Goal: Transaction & Acquisition: Book appointment/travel/reservation

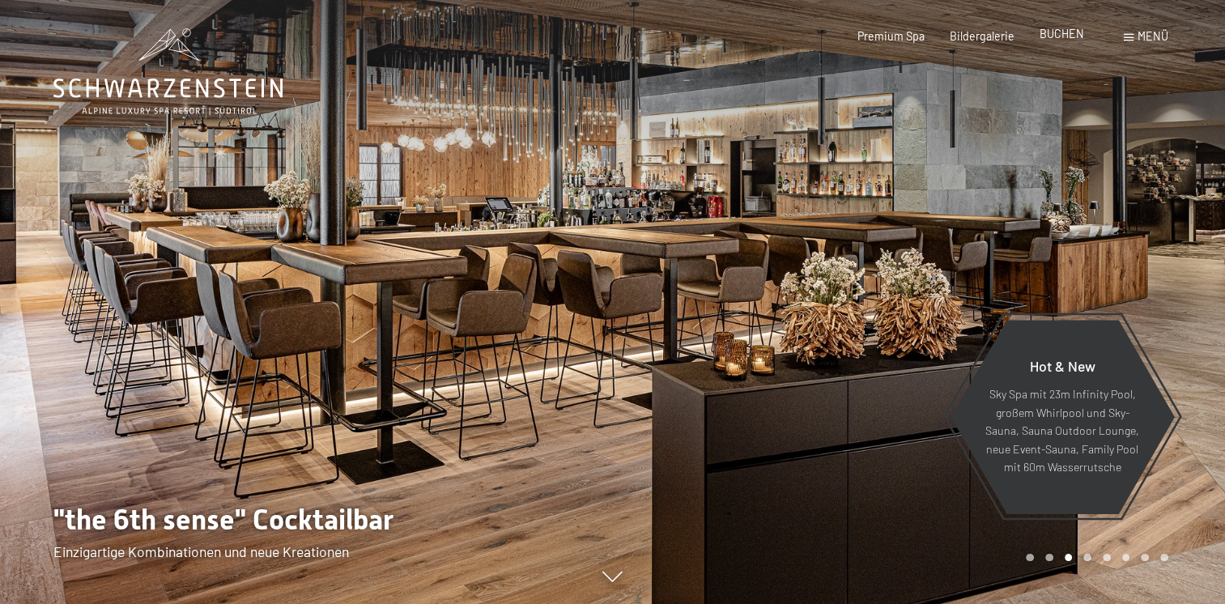
click at [1075, 34] on span "BUCHEN" at bounding box center [1062, 34] width 45 height 14
click at [1060, 28] on div "Buchen Anfragen Premium Spa Bildergalerie BUCHEN Menü DE IT EN Gutschein Bilder…" at bounding box center [987, 36] width 360 height 16
click at [1066, 40] on div "BUCHEN" at bounding box center [1062, 34] width 45 height 16
click at [1053, 31] on span "BUCHEN" at bounding box center [1062, 34] width 45 height 14
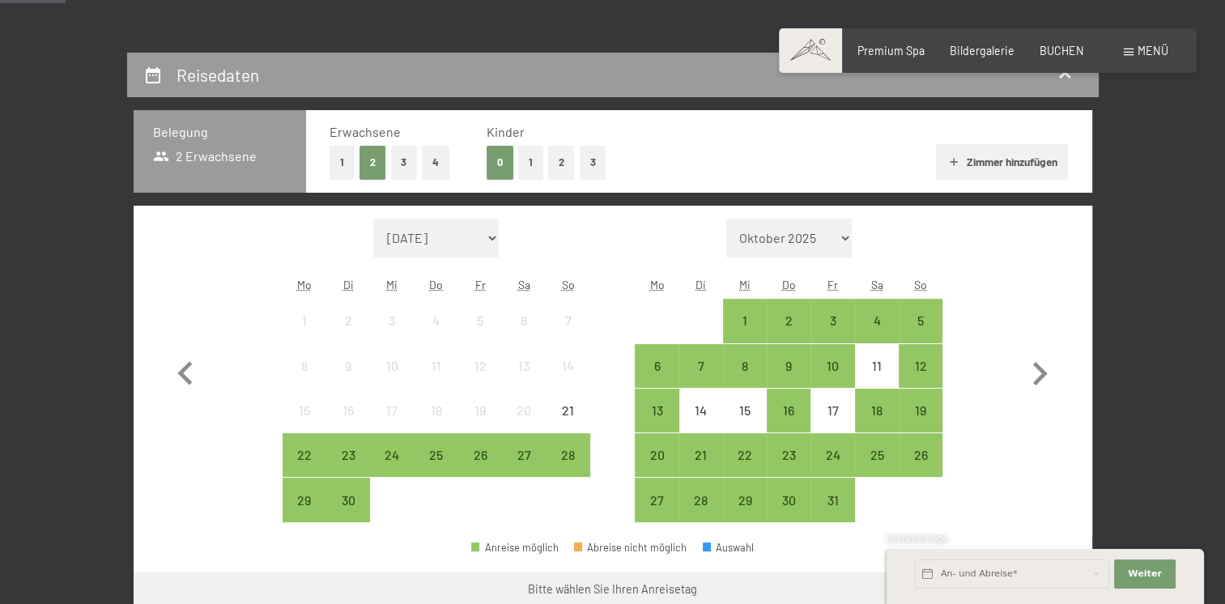
scroll to position [292, 0]
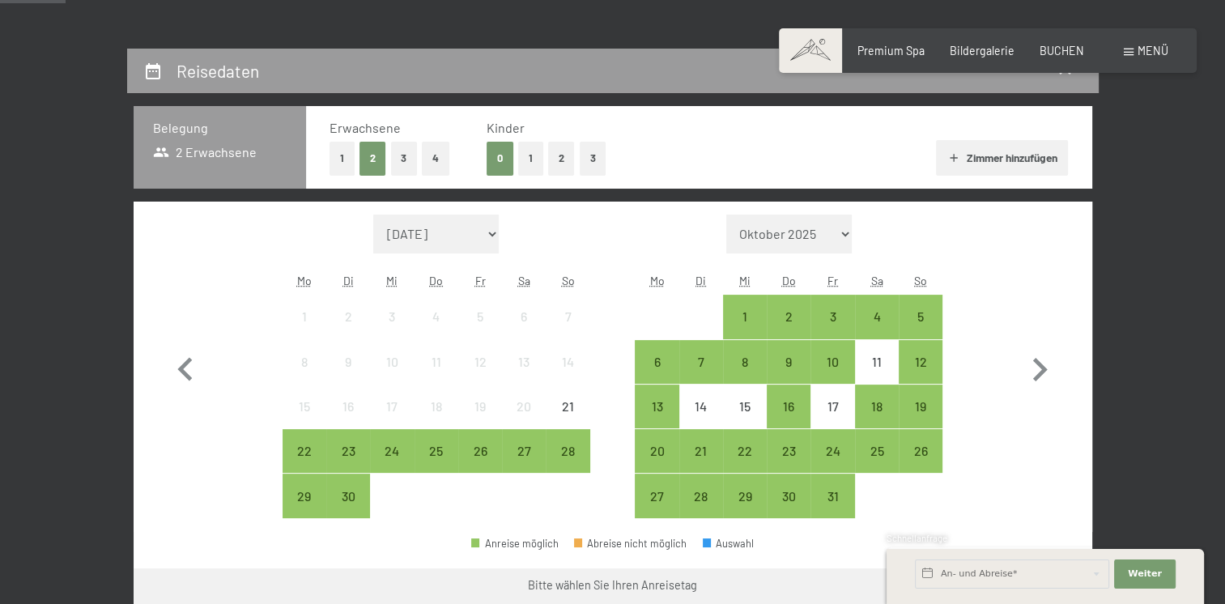
click at [567, 167] on button "2" at bounding box center [561, 158] width 27 height 33
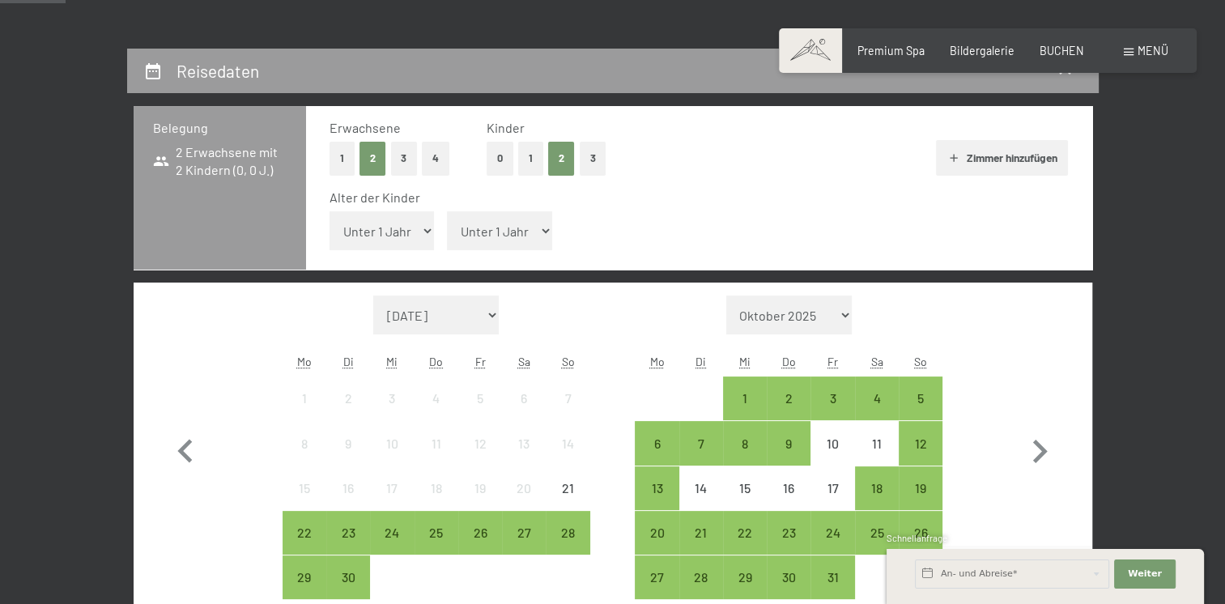
click at [424, 243] on select "Unter 1 Jahr 1 Jahr 2 Jahre 3 Jahre 4 Jahre 5 Jahre 6 Jahre 7 Jahre 8 Jahre 9 J…" at bounding box center [382, 230] width 105 height 39
select select "5"
click at [330, 211] on select "Unter 1 Jahr 1 Jahr 2 Jahre 3 Jahre 4 Jahre 5 Jahre 6 Jahre 7 Jahre 8 Jahre 9 J…" at bounding box center [382, 230] width 105 height 39
click at [544, 236] on select "Unter 1 Jahr 1 Jahr 2 Jahre 3 Jahre 4 Jahre 5 Jahre 6 Jahre 7 Jahre 8 Jahre 9 J…" at bounding box center [499, 230] width 105 height 39
select select "9"
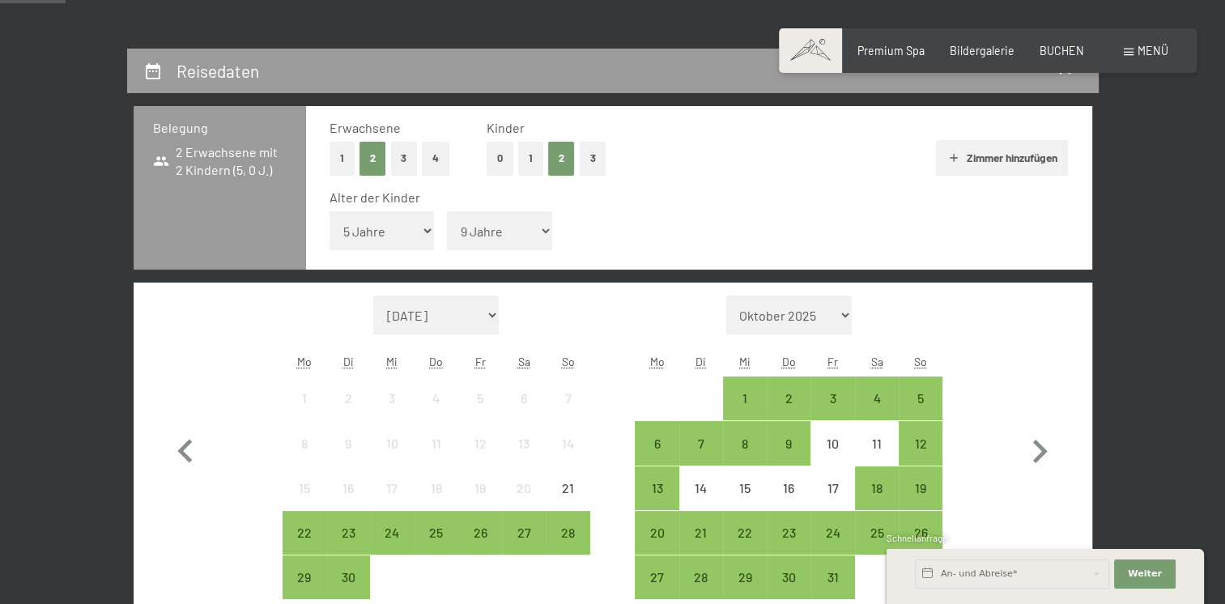
click at [447, 211] on select "Unter 1 Jahr 1 Jahr 2 Jahre 3 Jahre 4 Jahre 5 Jahre 6 Jahre 7 Jahre 8 Jahre 9 J…" at bounding box center [499, 230] width 105 height 39
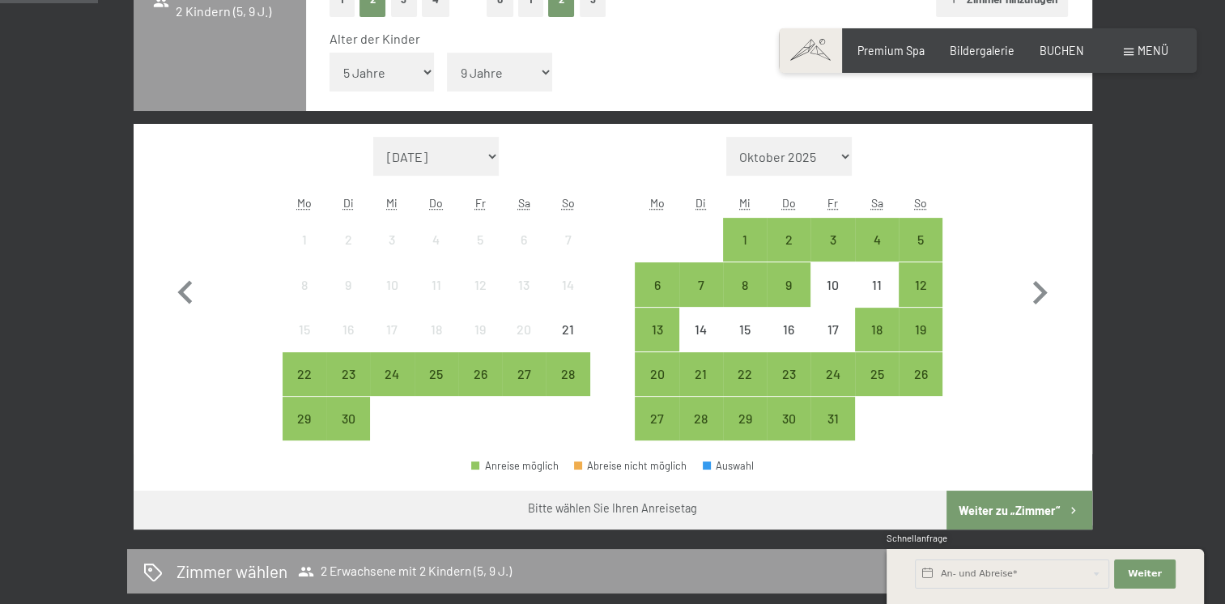
scroll to position [453, 0]
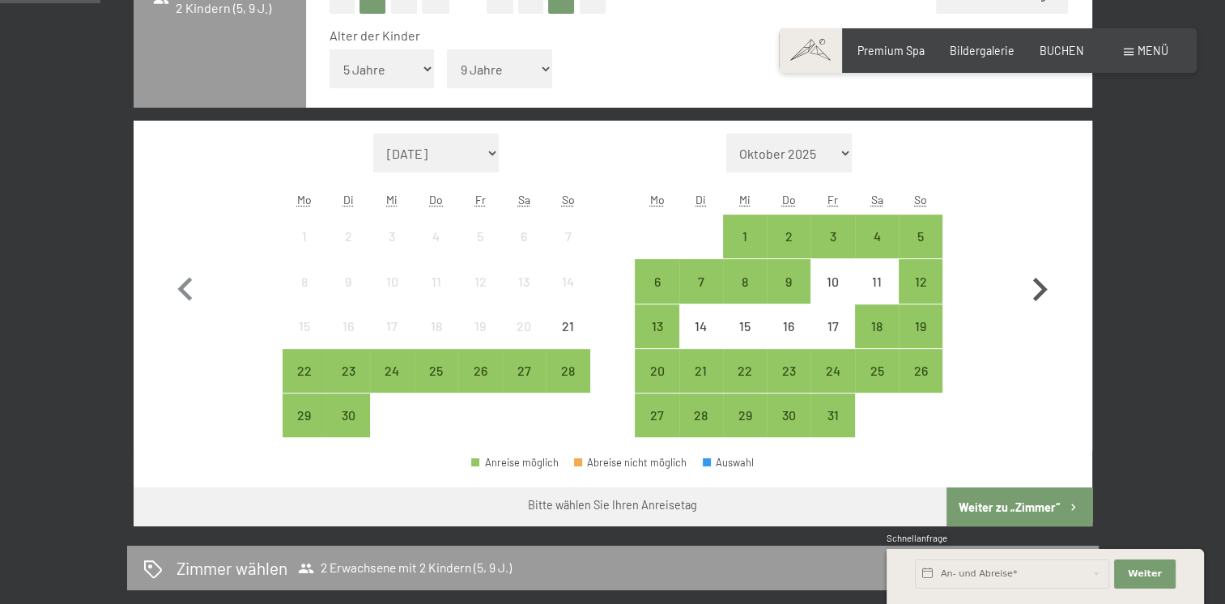
click at [1047, 287] on icon "button" at bounding box center [1039, 289] width 47 height 47
select select "2025-10-01"
select select "2025-11-01"
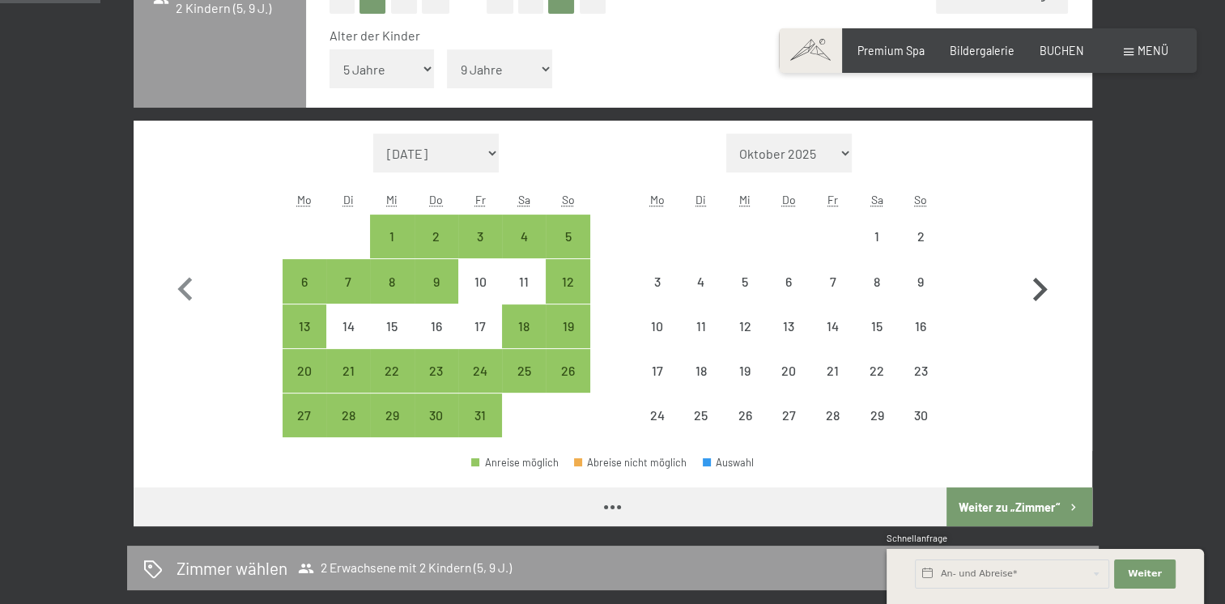
click at [1047, 287] on icon "button" at bounding box center [1039, 289] width 47 height 47
select select "2025-11-01"
select select "2025-12-01"
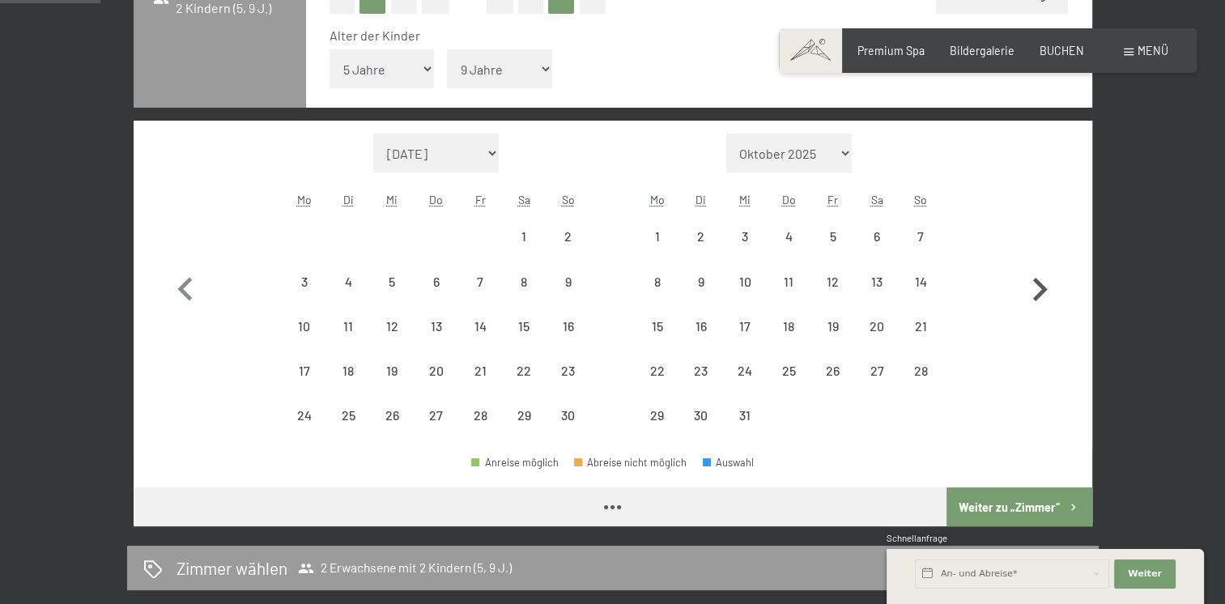
select select "2025-11-01"
select select "2025-12-01"
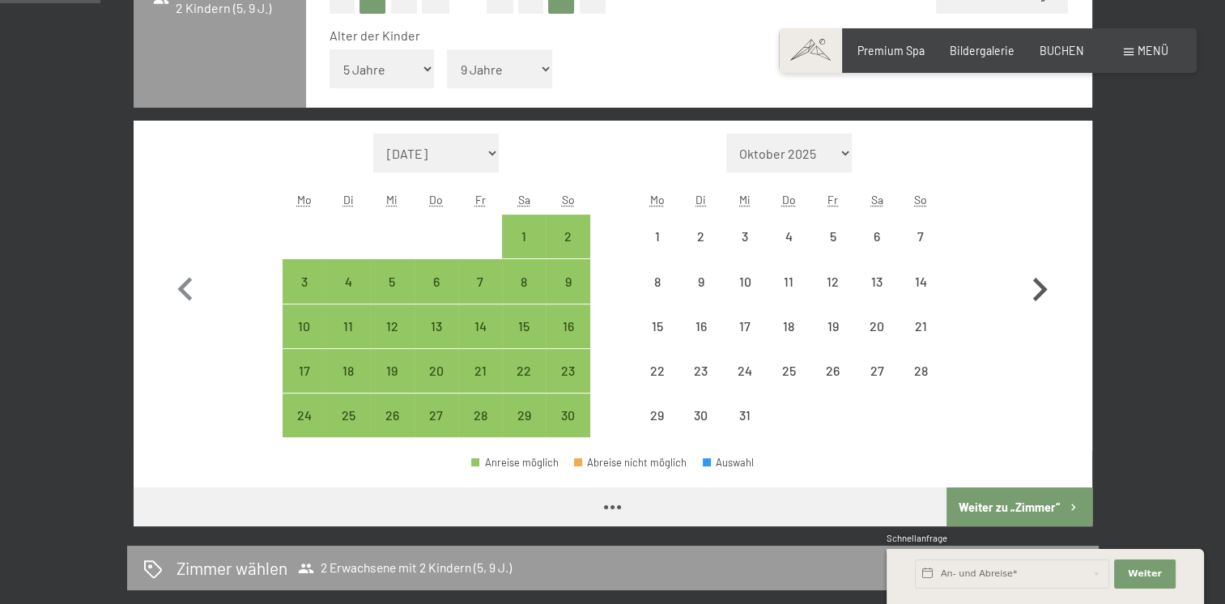
click at [1047, 287] on icon "button" at bounding box center [1039, 289] width 47 height 47
select select "2025-12-01"
select select "2026-01-01"
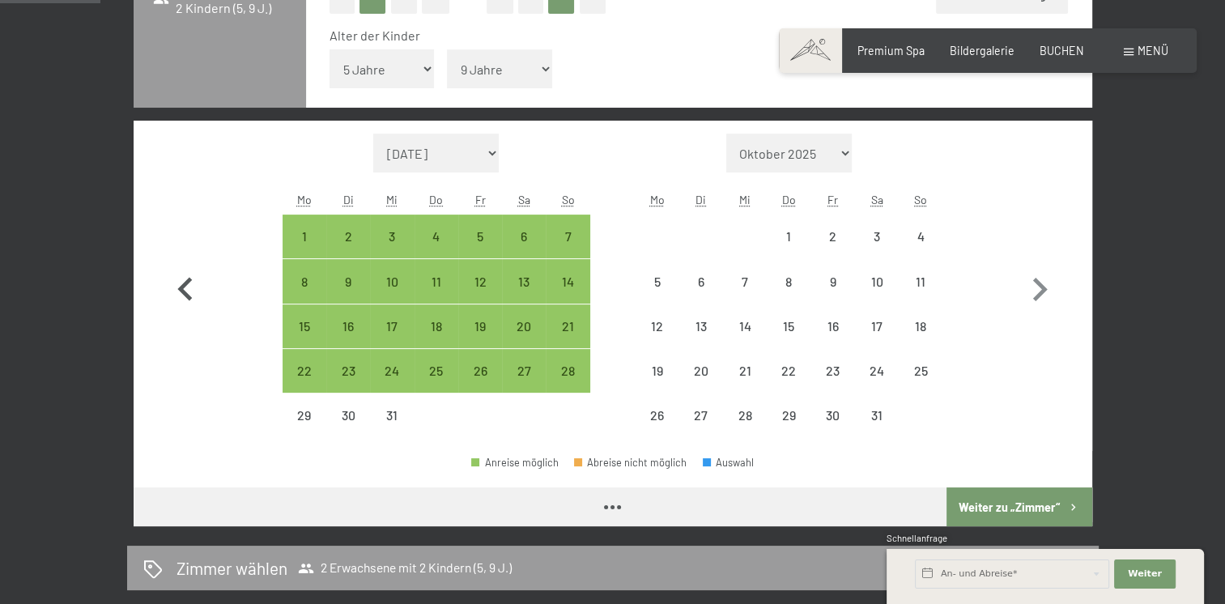
select select "2025-12-01"
select select "2026-01-01"
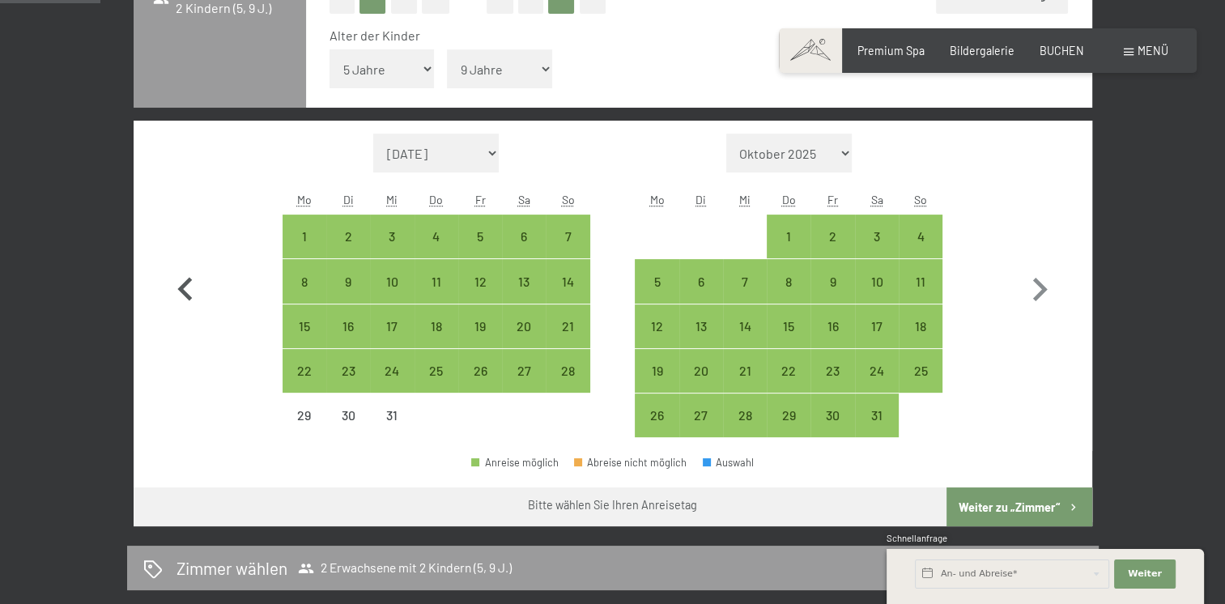
click at [183, 289] on icon "button" at bounding box center [184, 288] width 15 height 23
select select "2025-11-01"
select select "2025-12-01"
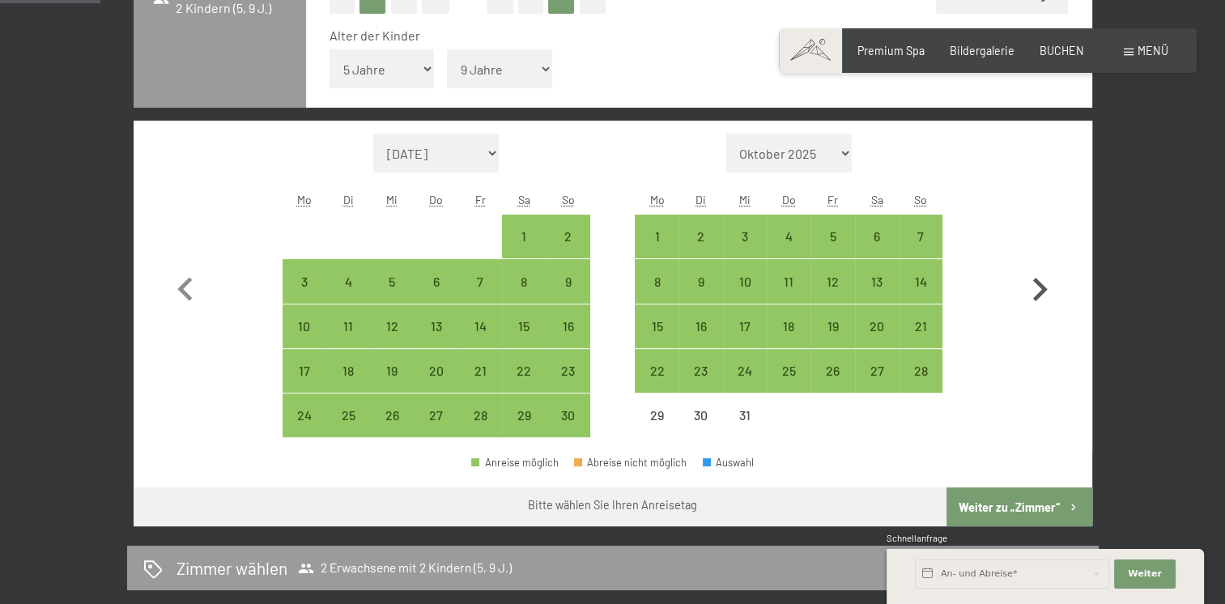
click at [1035, 288] on icon "button" at bounding box center [1039, 289] width 47 height 47
select select "2025-12-01"
select select "2026-01-01"
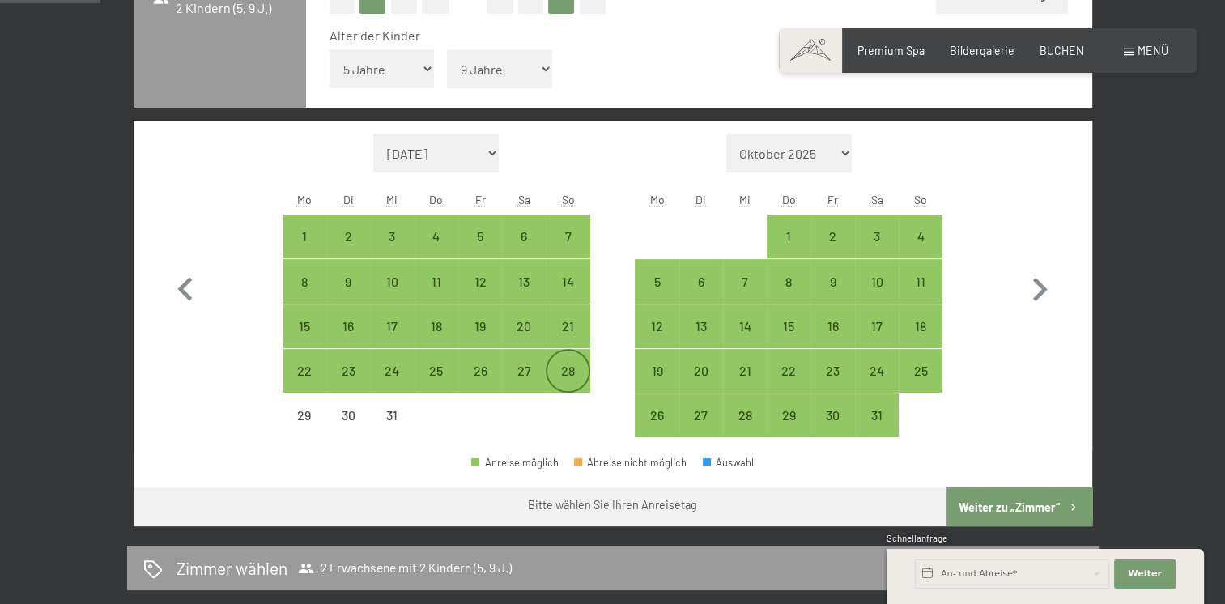
click at [574, 381] on div "28" at bounding box center [567, 384] width 40 height 40
select select "2025-12-01"
select select "2026-01-01"
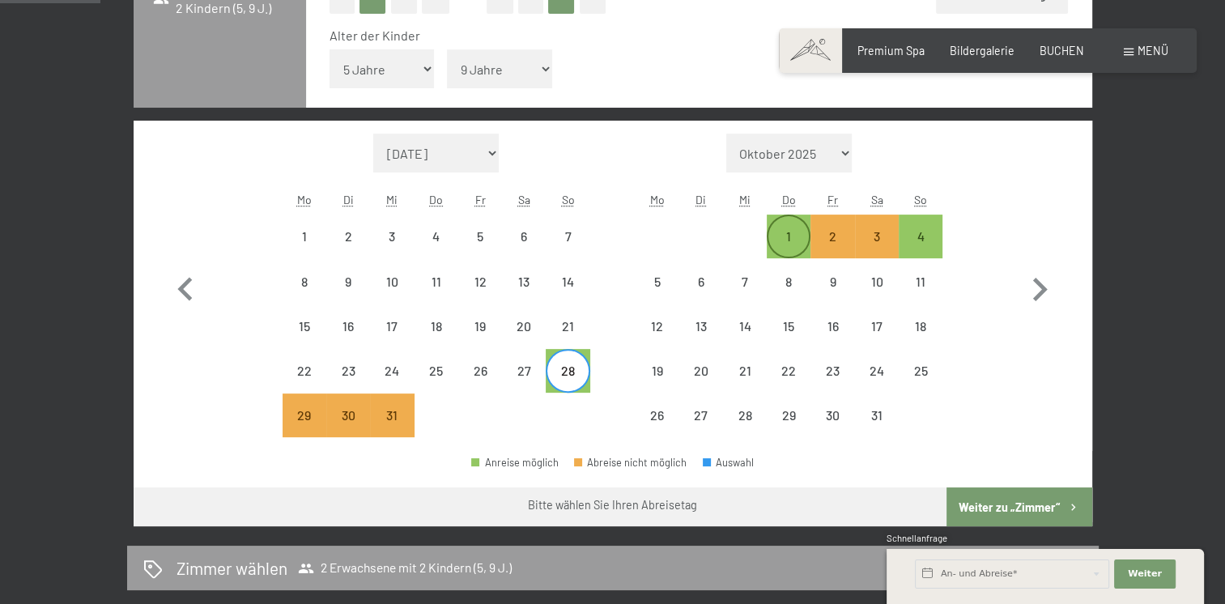
click at [773, 228] on div "1" at bounding box center [788, 236] width 40 height 40
select select "2025-12-01"
select select "2026-01-01"
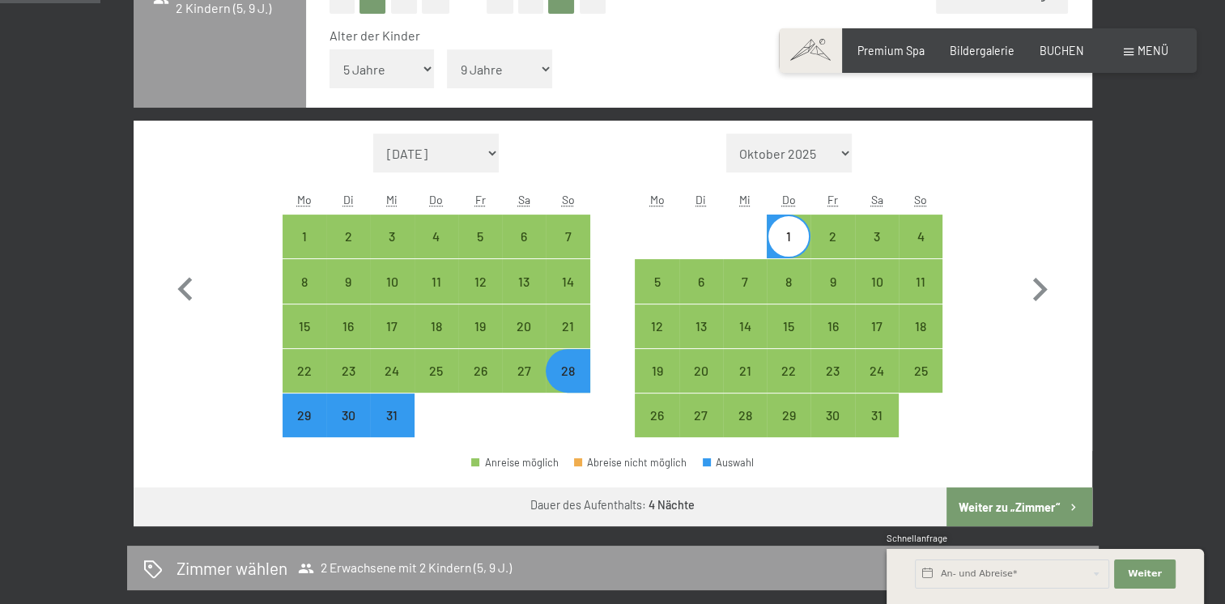
click at [1013, 497] on button "Weiter zu „Zimmer“" at bounding box center [1019, 506] width 145 height 39
select select "2025-12-01"
select select "2026-01-01"
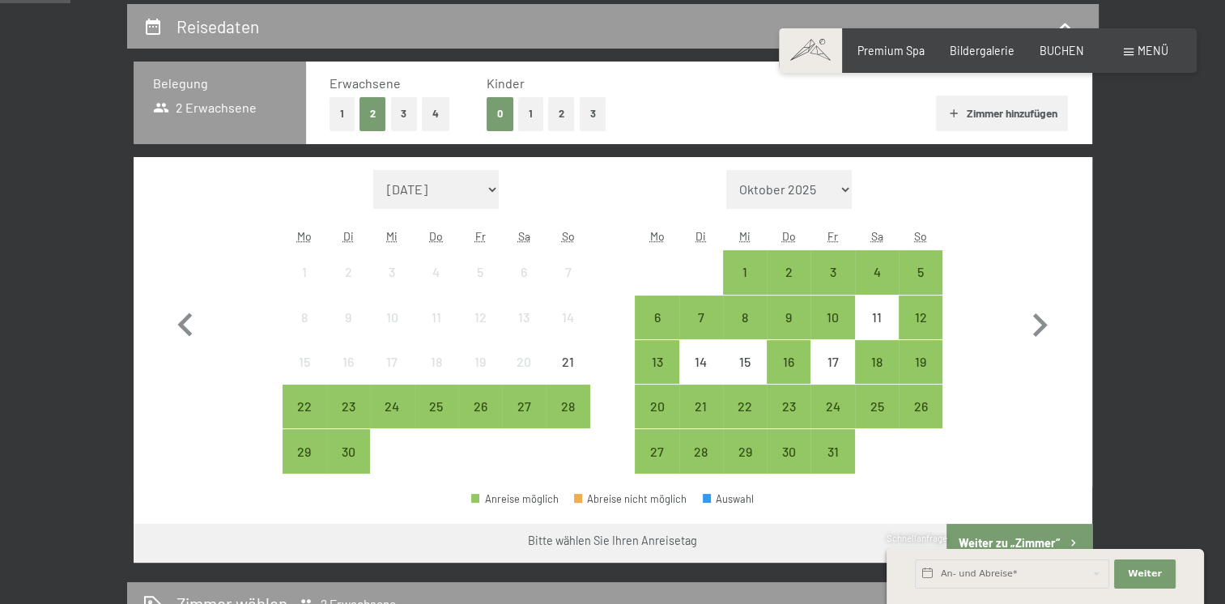
scroll to position [356, 0]
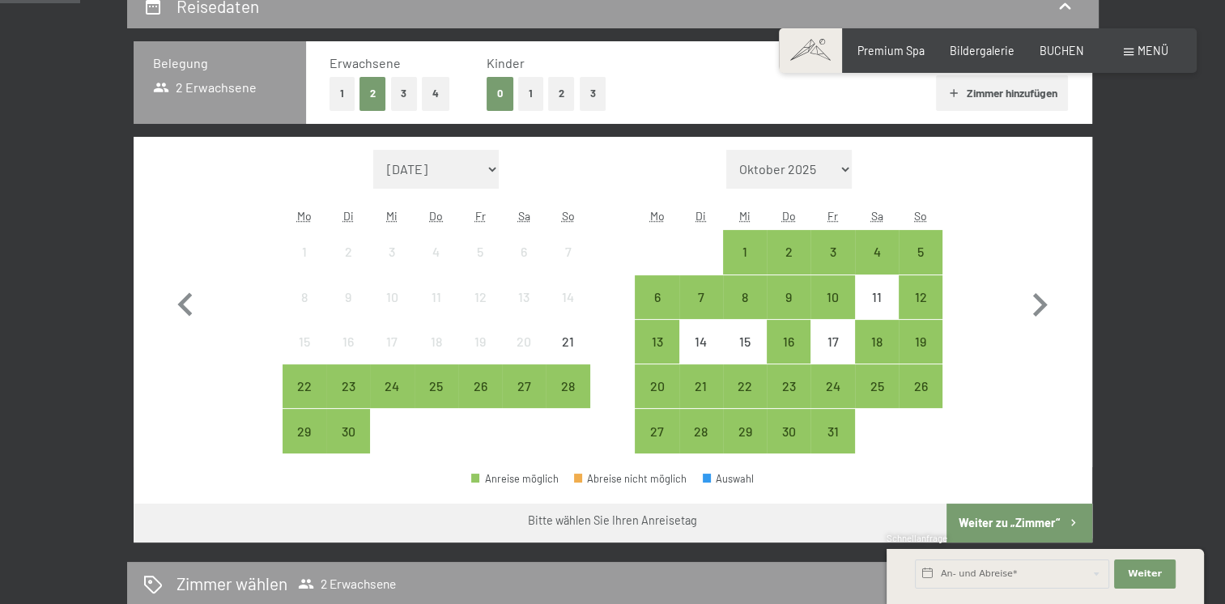
click at [557, 96] on button "2" at bounding box center [561, 93] width 27 height 33
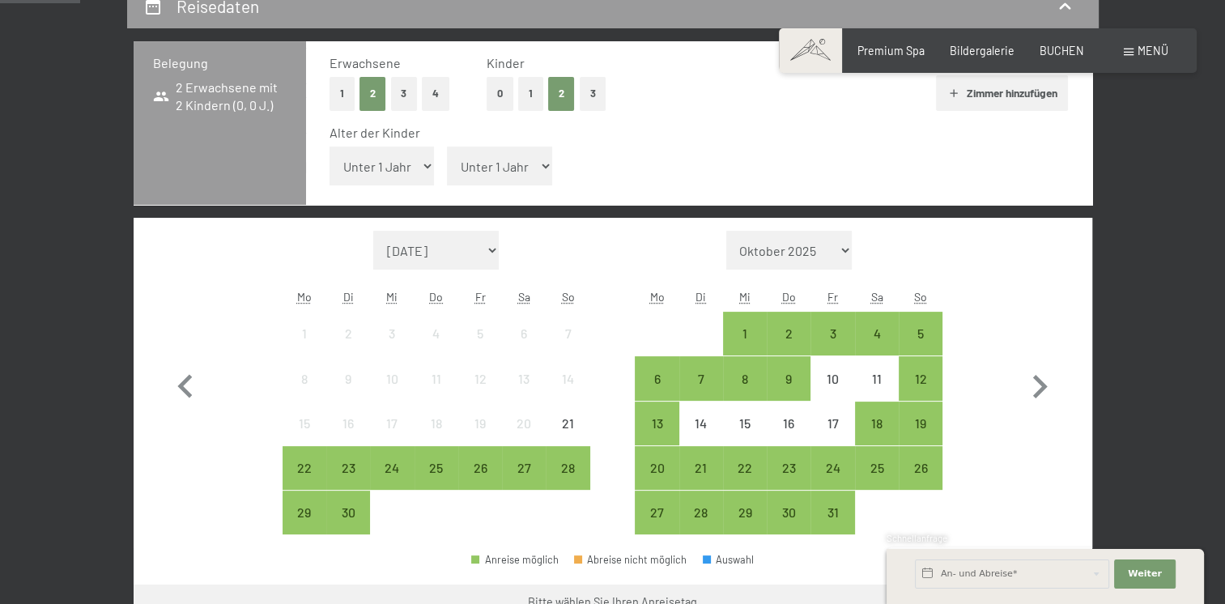
click at [418, 168] on select "Unter 1 Jahr 1 Jahr 2 Jahre 3 Jahre 4 Jahre 5 Jahre 6 Jahre 7 Jahre 8 Jahre 9 J…" at bounding box center [382, 166] width 105 height 39
select select "5"
click at [330, 147] on select "Unter 1 Jahr 1 Jahr 2 Jahre 3 Jahre 4 Jahre 5 Jahre 6 Jahre 7 Jahre 8 Jahre 9 J…" at bounding box center [382, 166] width 105 height 39
click at [546, 177] on select "Unter 1 Jahr 1 Jahr 2 Jahre 3 Jahre 4 Jahre 5 Jahre 6 Jahre 7 Jahre 8 Jahre 9 J…" at bounding box center [499, 166] width 105 height 39
select select "9"
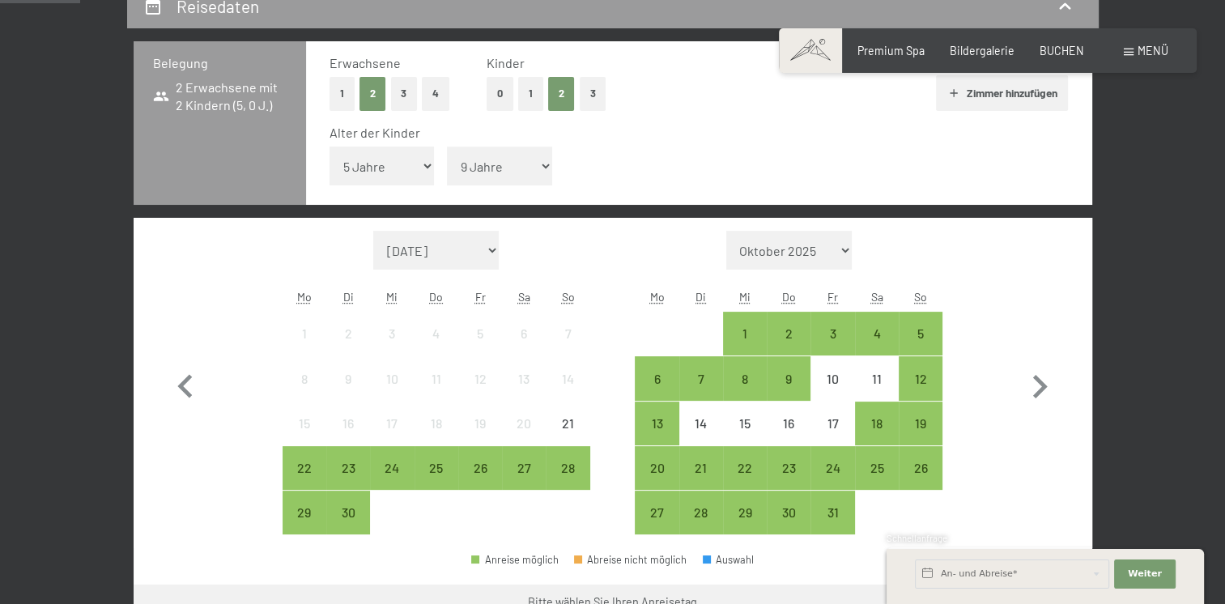
click at [447, 147] on select "Unter 1 Jahr 1 Jahr 2 Jahre 3 Jahre 4 Jahre 5 Jahre 6 Jahre 7 Jahre 8 Jahre 9 J…" at bounding box center [499, 166] width 105 height 39
click at [1044, 380] on icon "button" at bounding box center [1039, 387] width 47 height 47
select select "2025-10-01"
select select "2025-11-01"
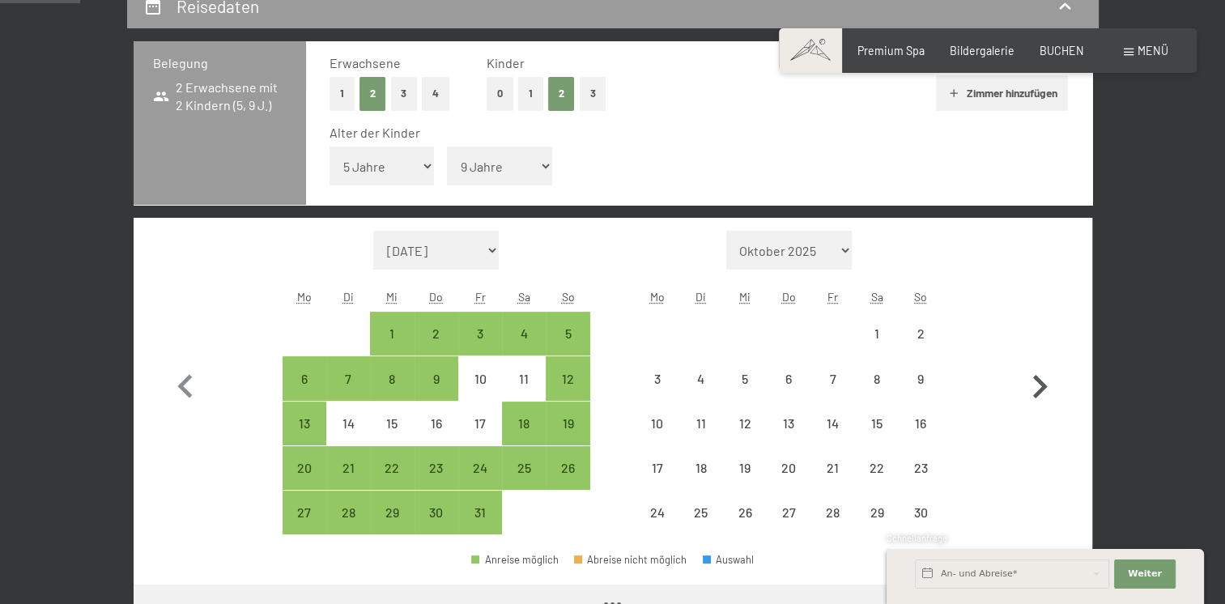
click at [1044, 380] on icon "button" at bounding box center [1039, 387] width 47 height 47
select select "2025-11-01"
select select "2025-12-01"
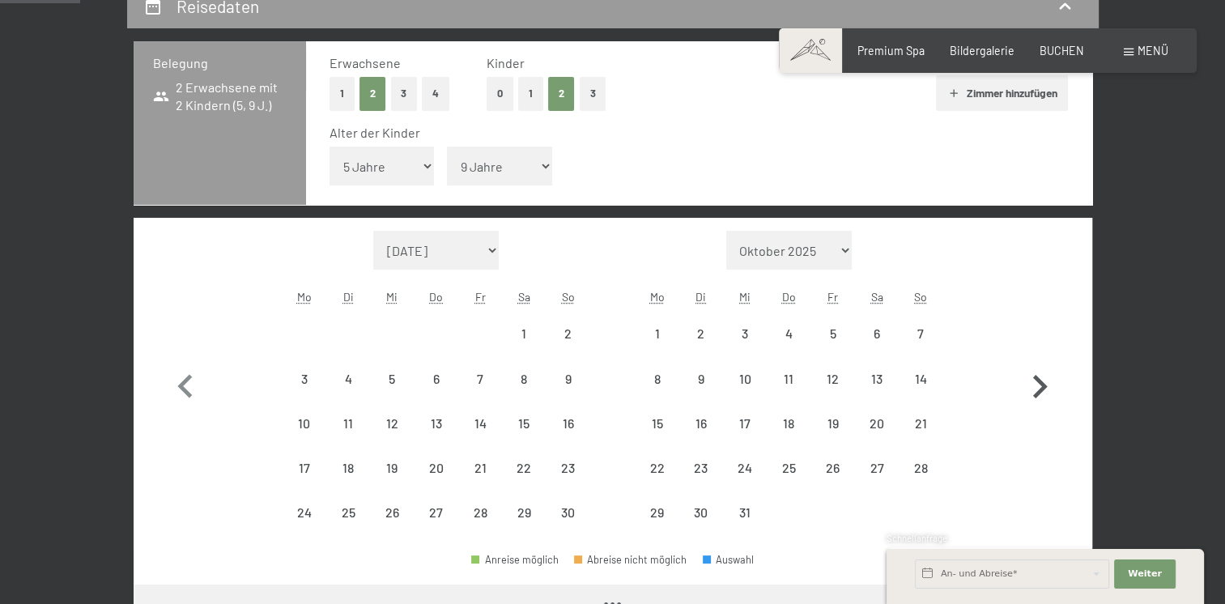
click at [1044, 380] on icon "button" at bounding box center [1039, 387] width 47 height 47
select select "2025-12-01"
select select "2026-01-01"
click at [1044, 380] on icon "button" at bounding box center [1039, 387] width 47 height 47
select select "2026-01-01"
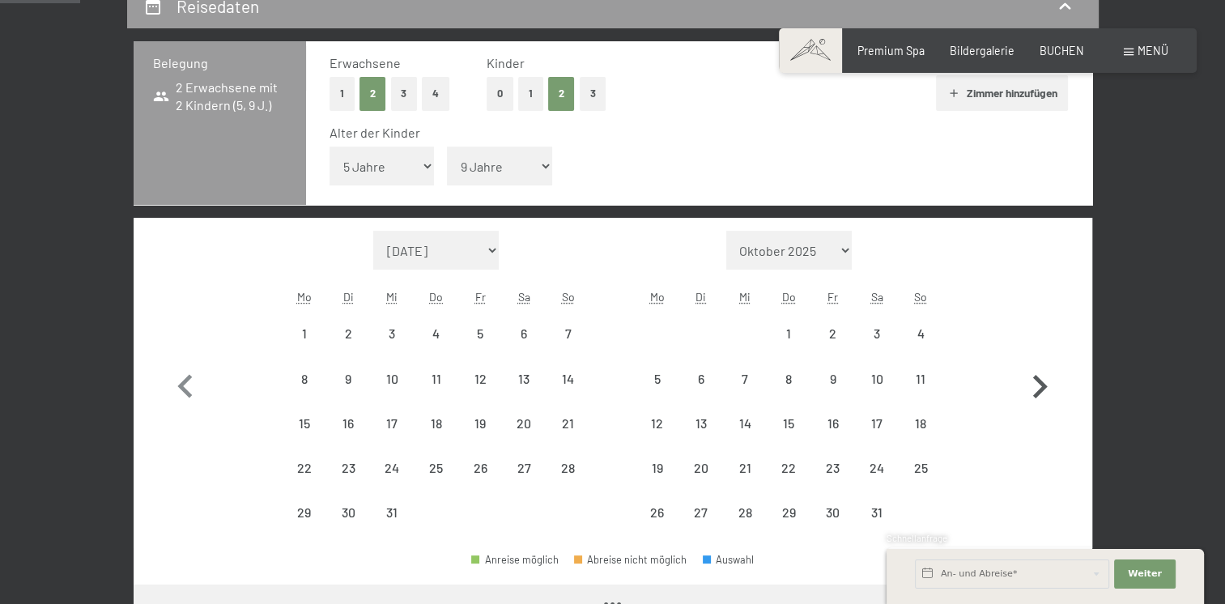
select select "2026-02-01"
select select "2026-01-01"
select select "2026-02-01"
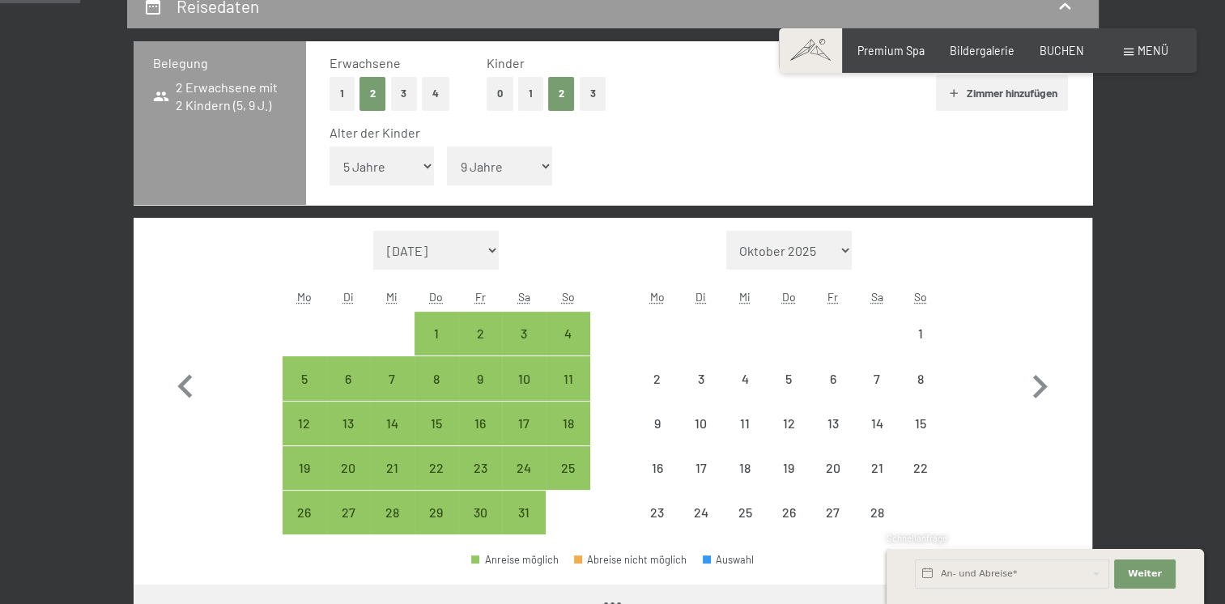
select select "2026-01-01"
select select "2026-02-01"
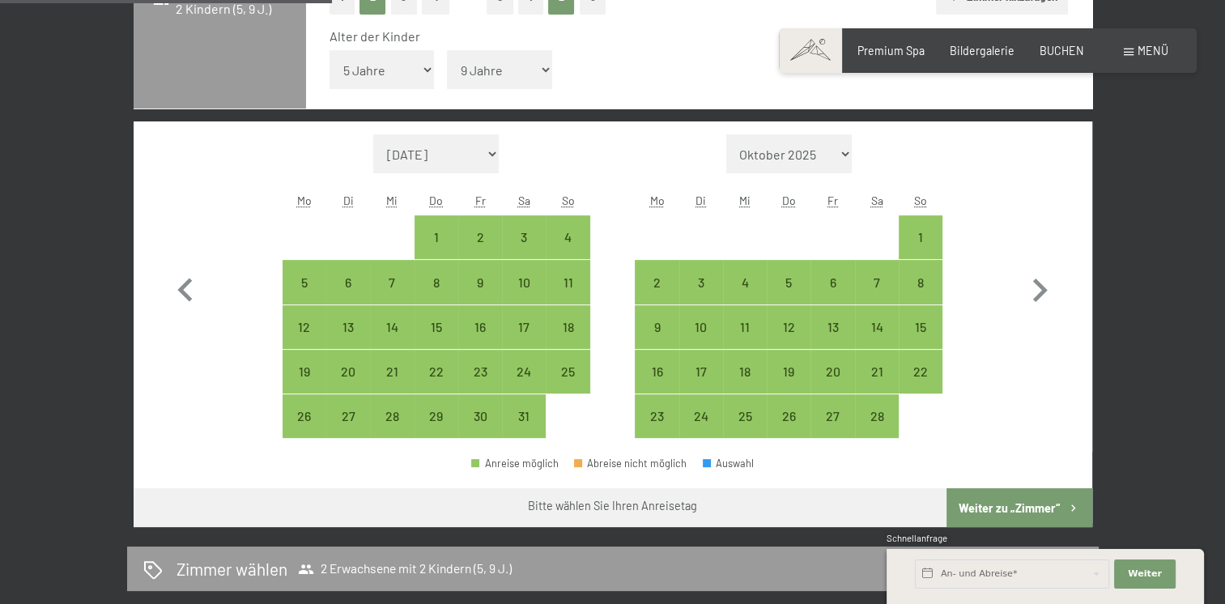
scroll to position [453, 0]
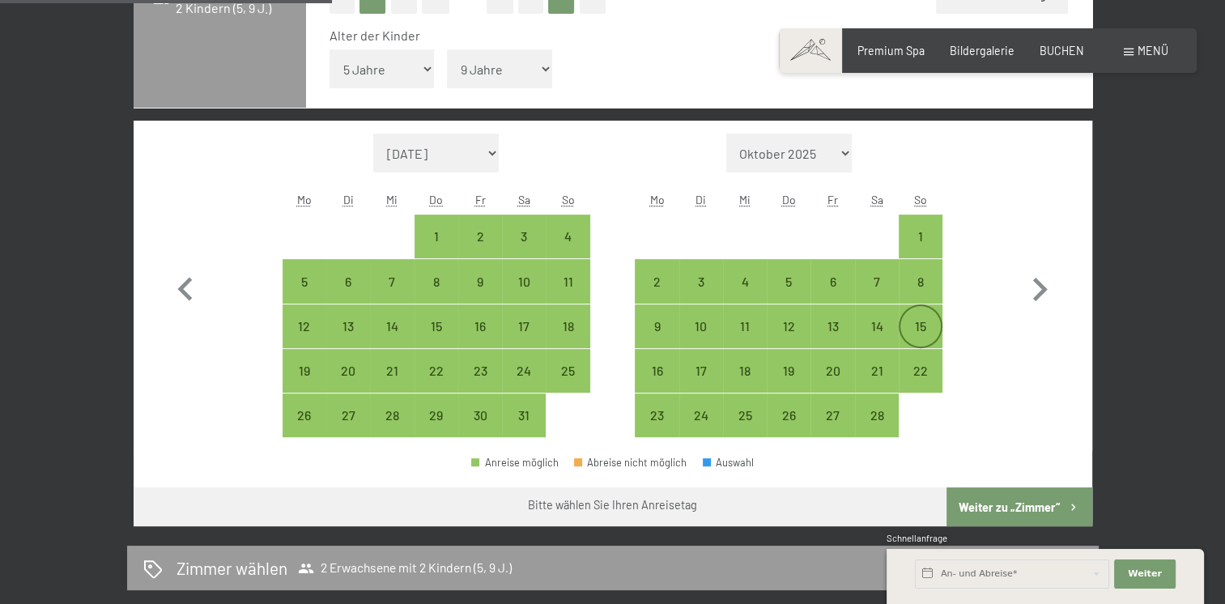
click at [923, 330] on div "15" at bounding box center [920, 340] width 40 height 40
select select "2026-01-01"
select select "2026-02-01"
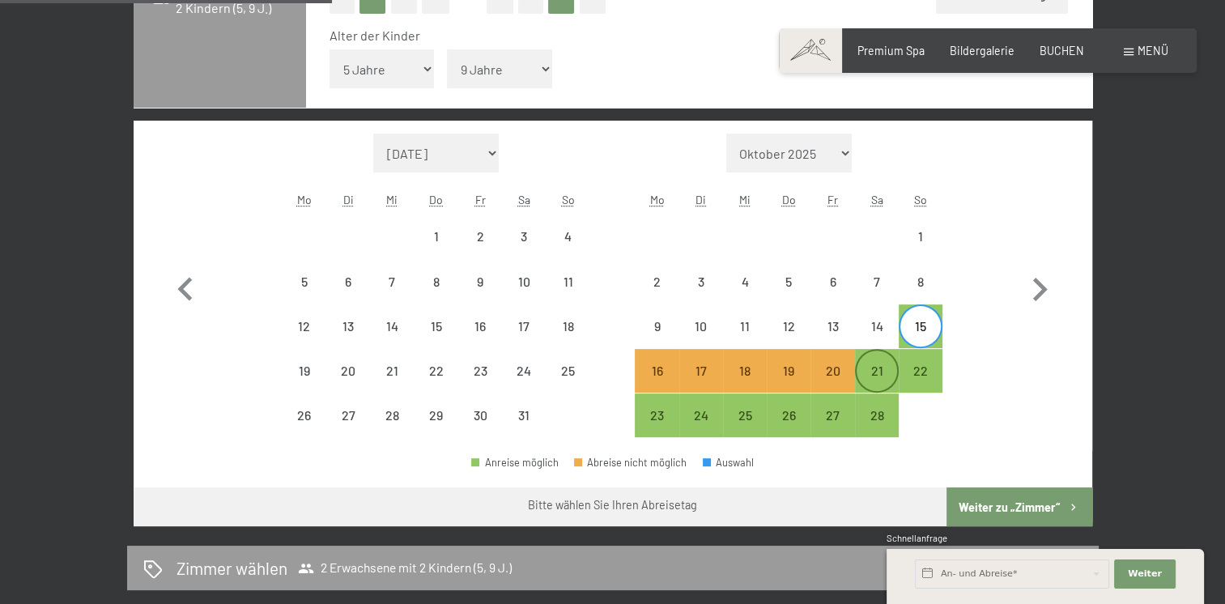
click at [881, 377] on div "21" at bounding box center [877, 384] width 40 height 40
select select "2026-01-01"
select select "2026-02-01"
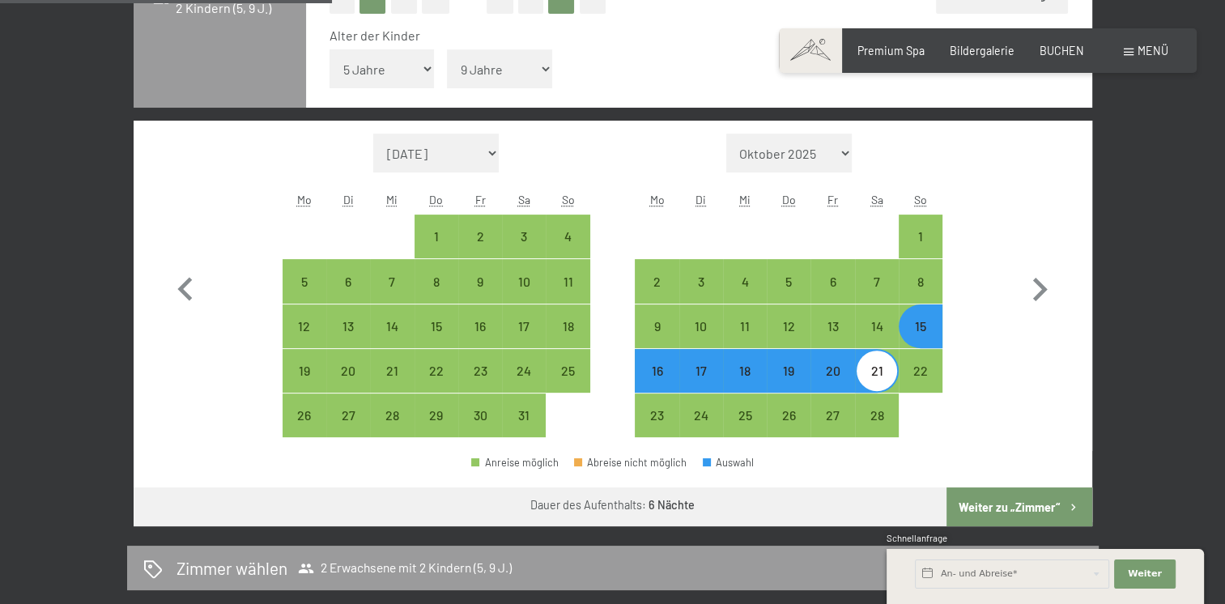
click at [1004, 504] on button "Weiter zu „Zimmer“" at bounding box center [1019, 506] width 145 height 39
select select "2026-01-01"
select select "2026-02-01"
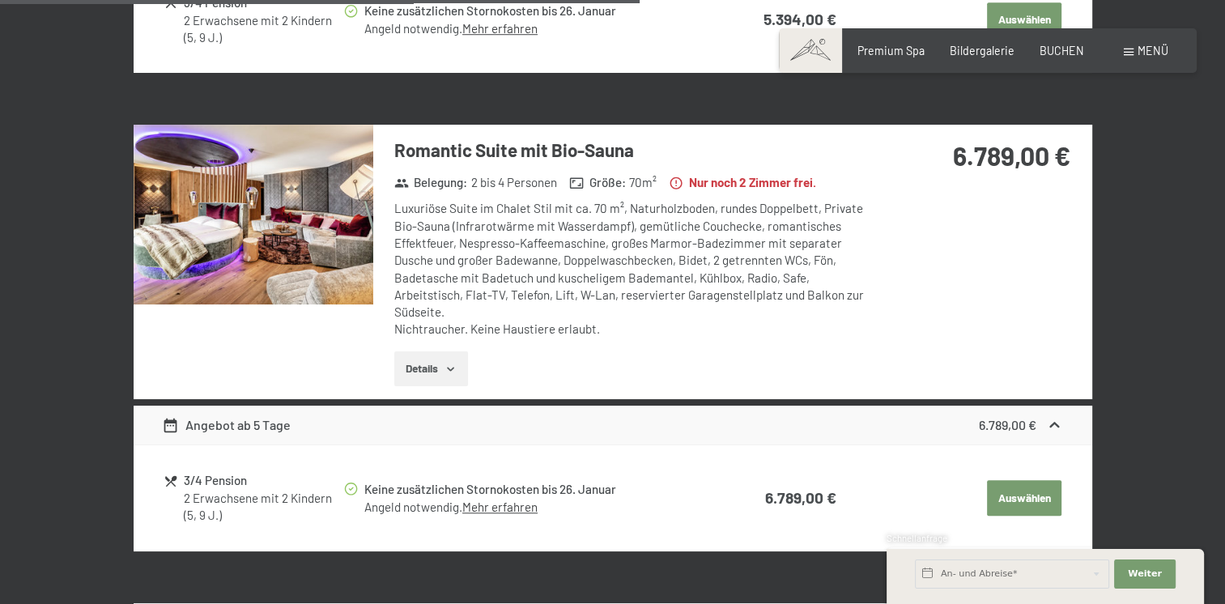
scroll to position [1279, 0]
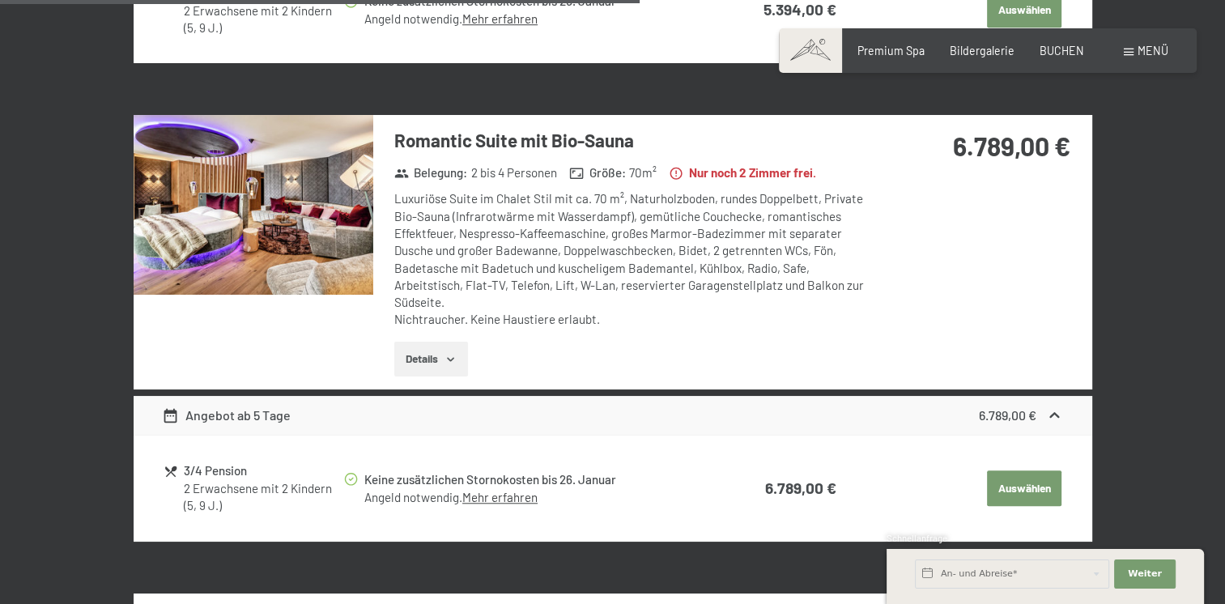
click at [454, 355] on label "Einwilligung Marketing*" at bounding box center [519, 348] width 142 height 16
click at [448, 355] on input "Einwilligung Marketing*" at bounding box center [440, 348] width 16 height 16
click at [448, 355] on label "Einwilligung Marketing*" at bounding box center [519, 348] width 142 height 16
click at [447, 355] on input "Einwilligung Marketing*" at bounding box center [440, 348] width 16 height 16
click at [448, 355] on label "Einwilligung Marketing*" at bounding box center [519, 348] width 142 height 16
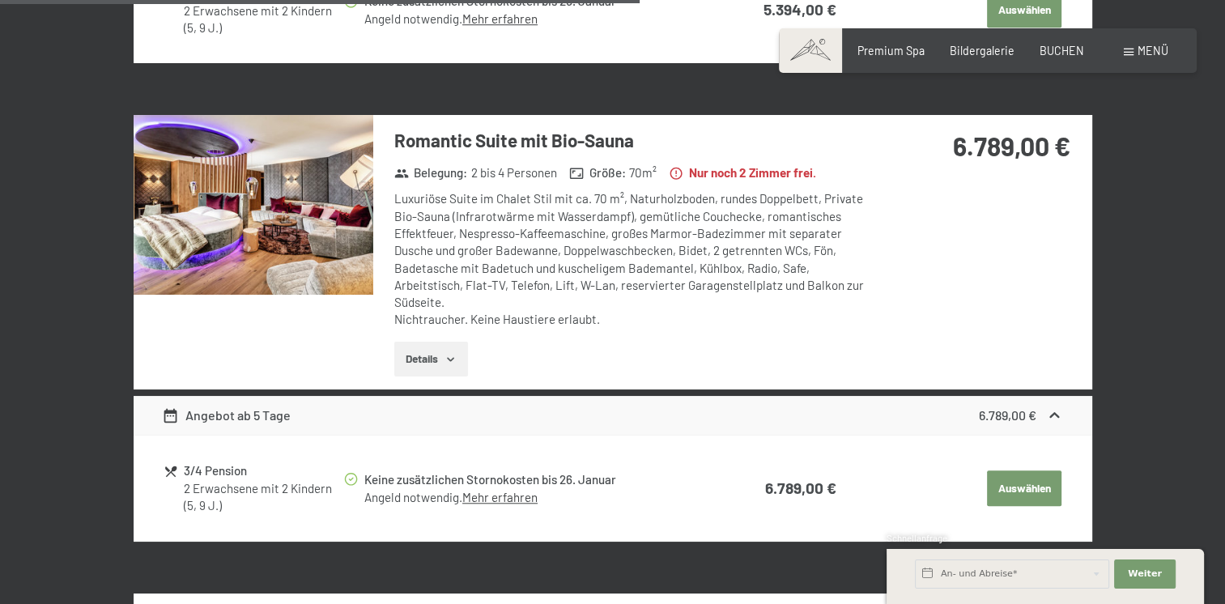
click at [447, 355] on input "Einwilligung Marketing*" at bounding box center [440, 348] width 16 height 16
click at [448, 355] on label "Einwilligung Marketing*" at bounding box center [519, 348] width 142 height 16
click at [447, 355] on input "Einwilligung Marketing*" at bounding box center [440, 348] width 16 height 16
click at [448, 355] on label "Einwilligung Marketing*" at bounding box center [519, 348] width 142 height 16
click at [447, 355] on input "Einwilligung Marketing*" at bounding box center [440, 348] width 16 height 16
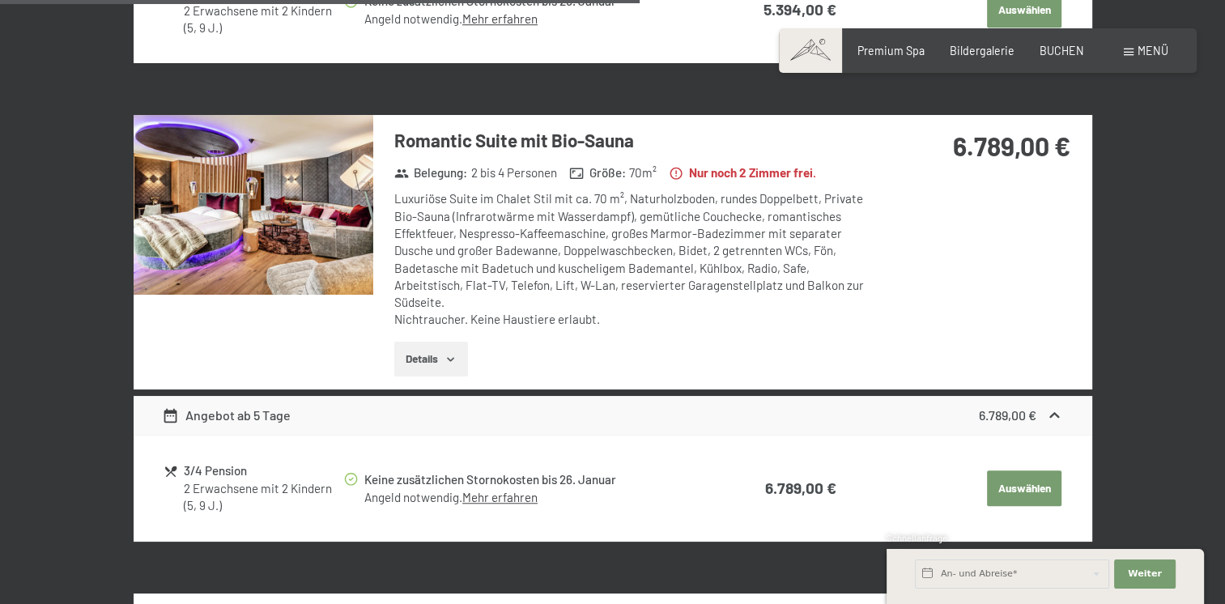
click at [448, 355] on label "Einwilligung Marketing*" at bounding box center [519, 348] width 142 height 16
click at [447, 355] on input "Einwilligung Marketing*" at bounding box center [440, 348] width 16 height 16
click at [448, 355] on label "Einwilligung Marketing*" at bounding box center [519, 348] width 142 height 16
click at [448, 355] on input "Einwilligung Marketing*" at bounding box center [440, 348] width 16 height 16
click at [448, 355] on label "Einwilligung Marketing*" at bounding box center [519, 348] width 142 height 16
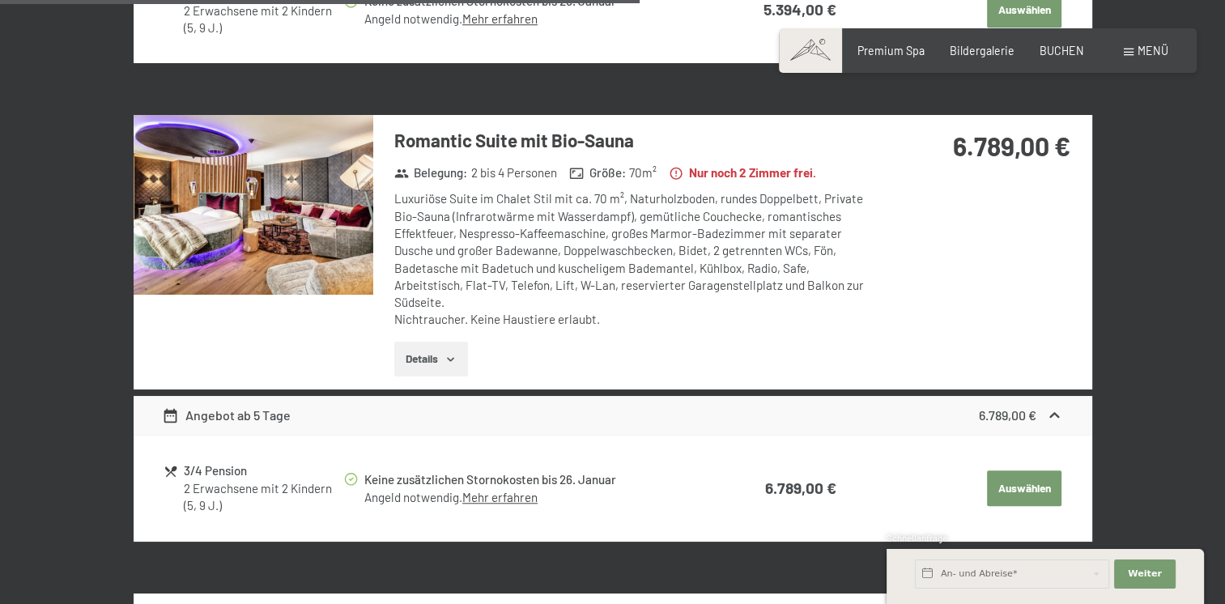
click at [448, 355] on input "Einwilligung Marketing*" at bounding box center [440, 348] width 16 height 16
checkbox input "false"
drag, startPoint x: 448, startPoint y: 355, endPoint x: 421, endPoint y: 355, distance: 26.7
click at [421, 355] on button "Details" at bounding box center [431, 360] width 74 height 36
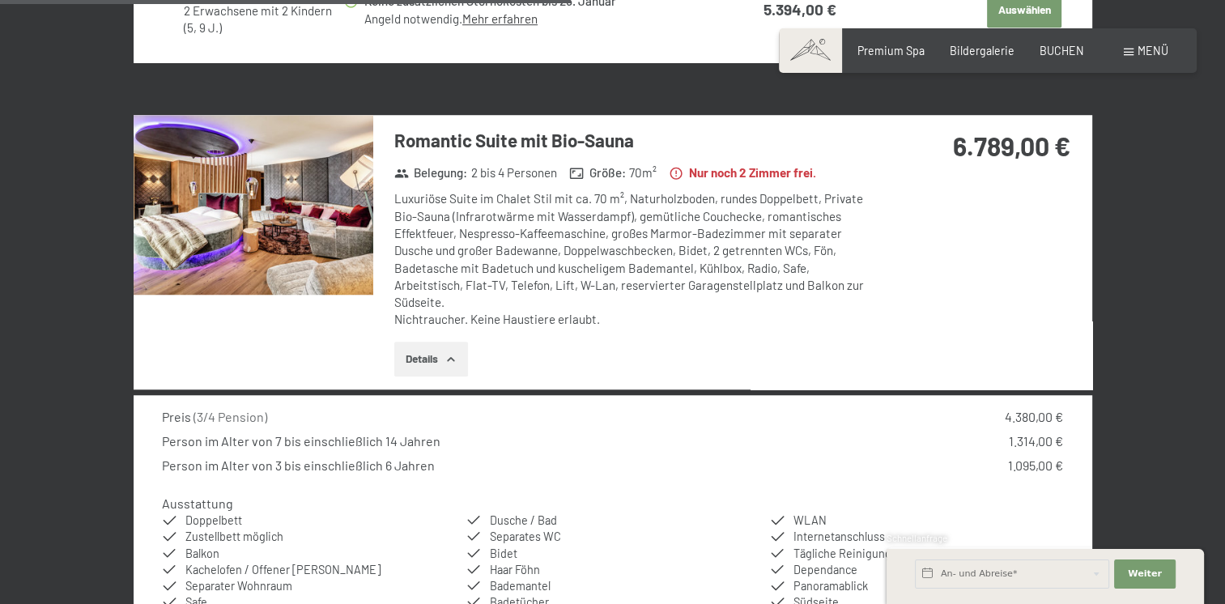
scroll to position [1247, 0]
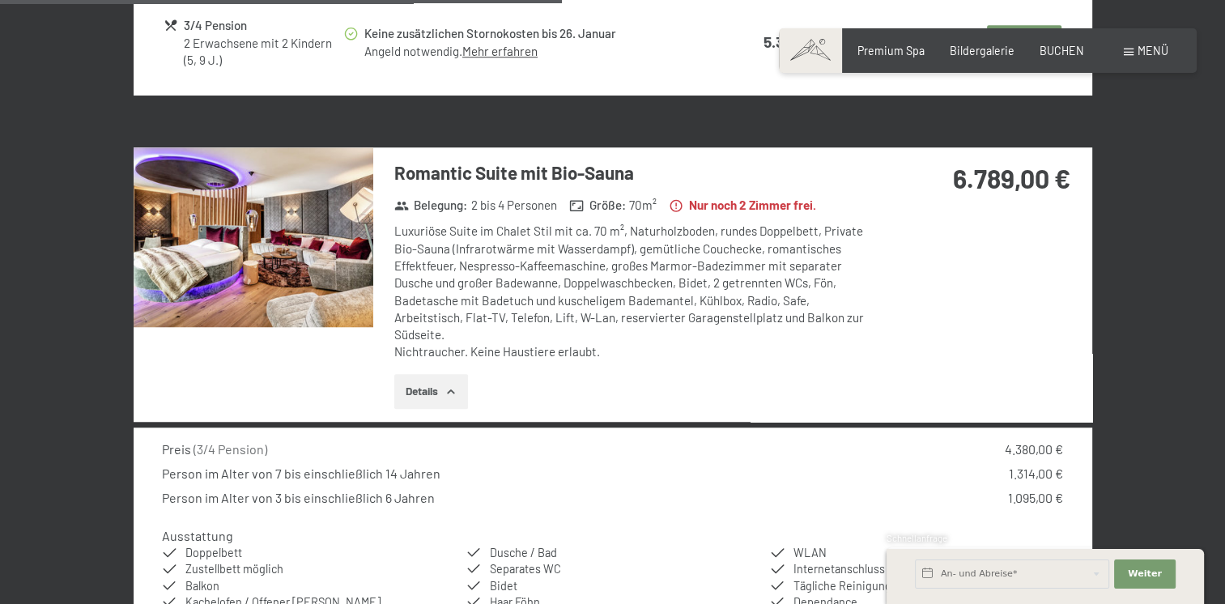
click at [233, 232] on img at bounding box center [254, 237] width 240 height 180
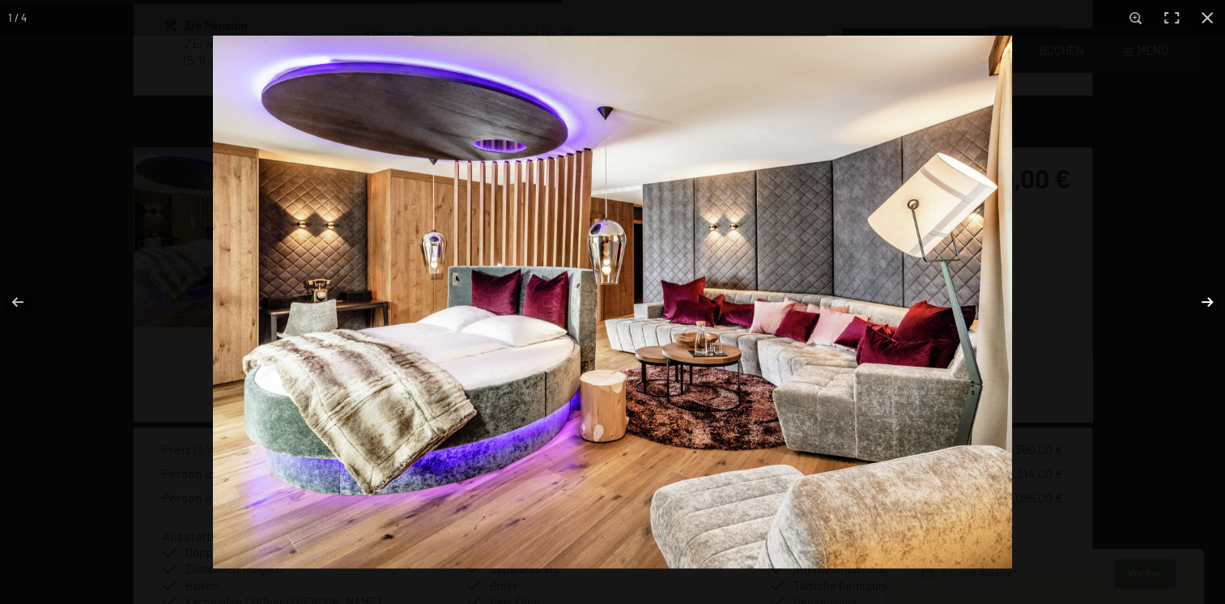
click at [1203, 303] on button "button" at bounding box center [1196, 302] width 57 height 81
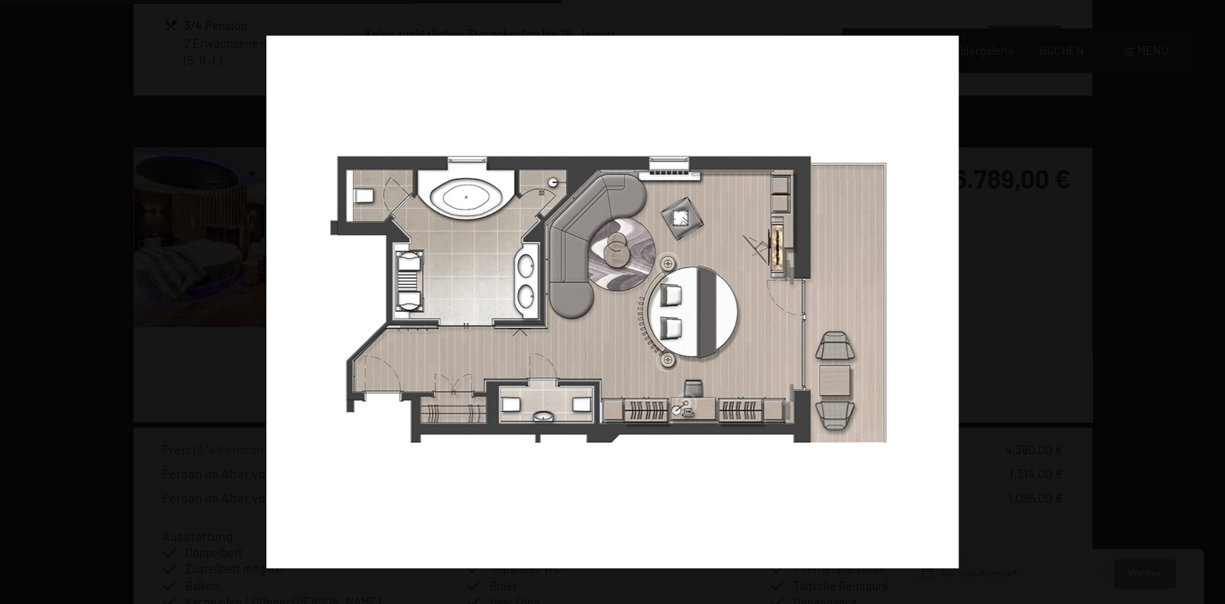
click at [1203, 303] on button "button" at bounding box center [1196, 302] width 57 height 81
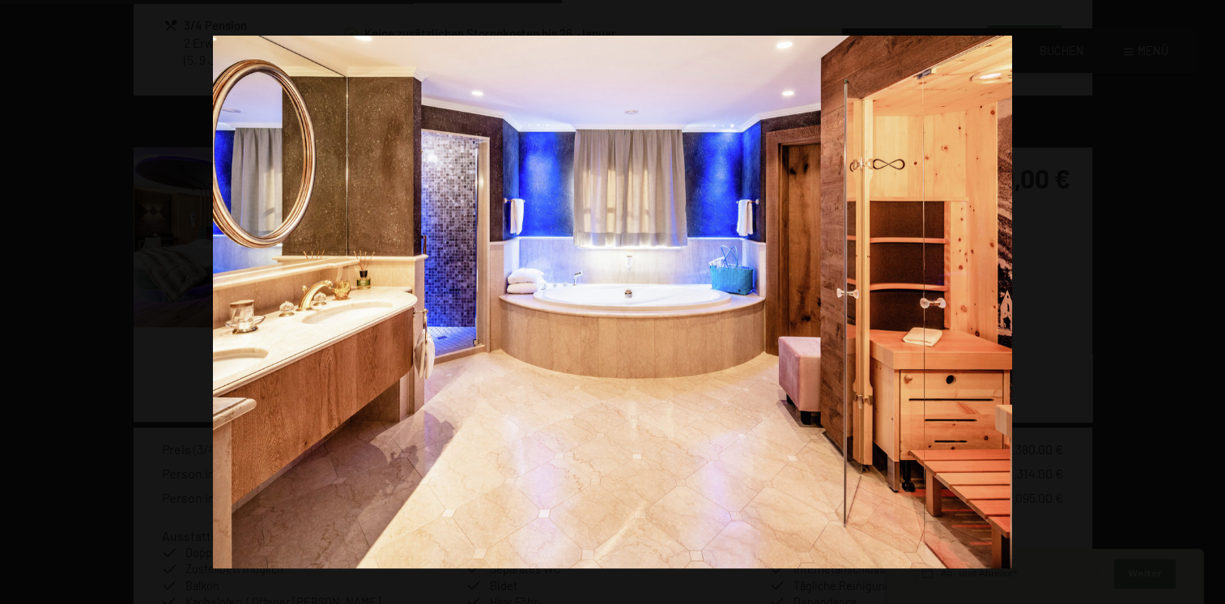
click at [1203, 303] on button "button" at bounding box center [1196, 302] width 57 height 81
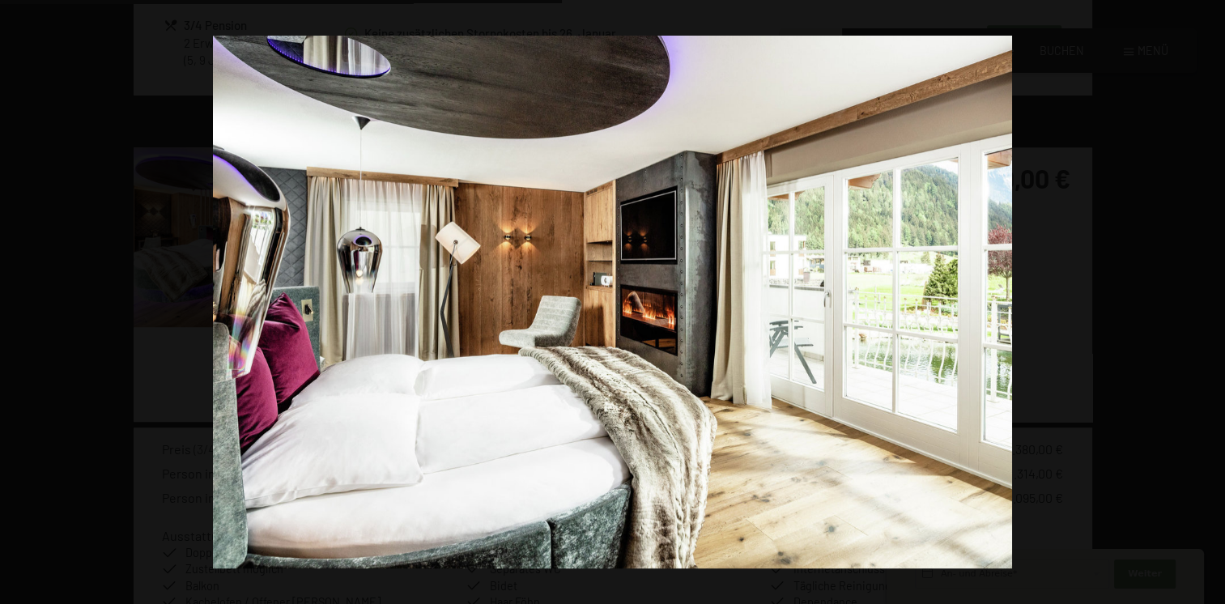
click at [1203, 303] on button "button" at bounding box center [1196, 302] width 57 height 81
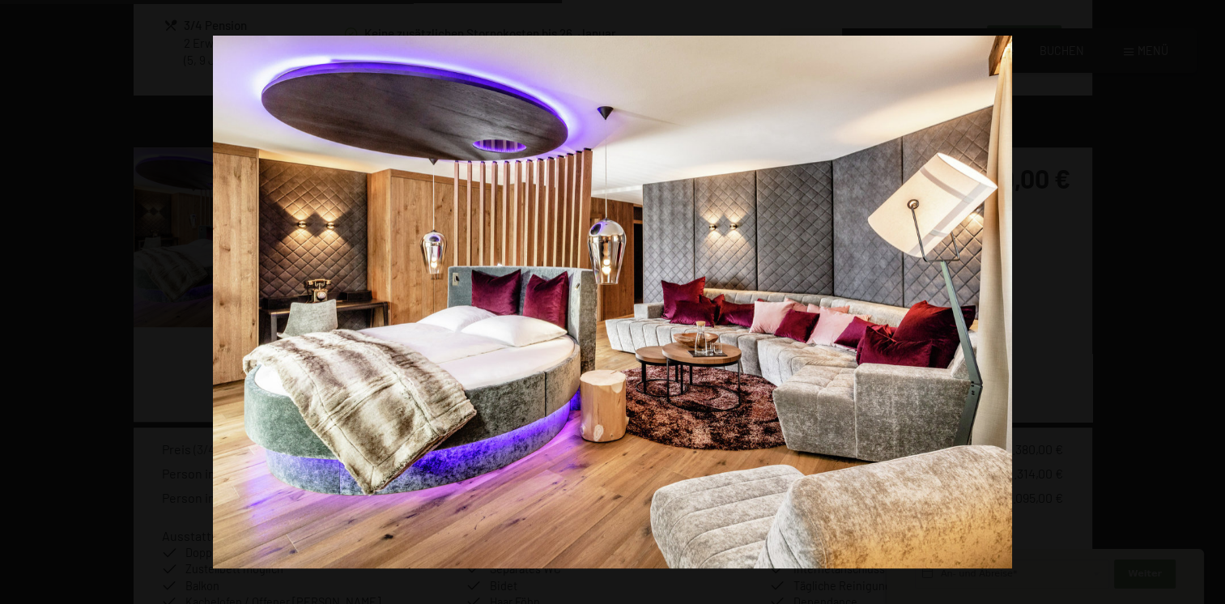
click at [1203, 303] on button "button" at bounding box center [1196, 302] width 57 height 81
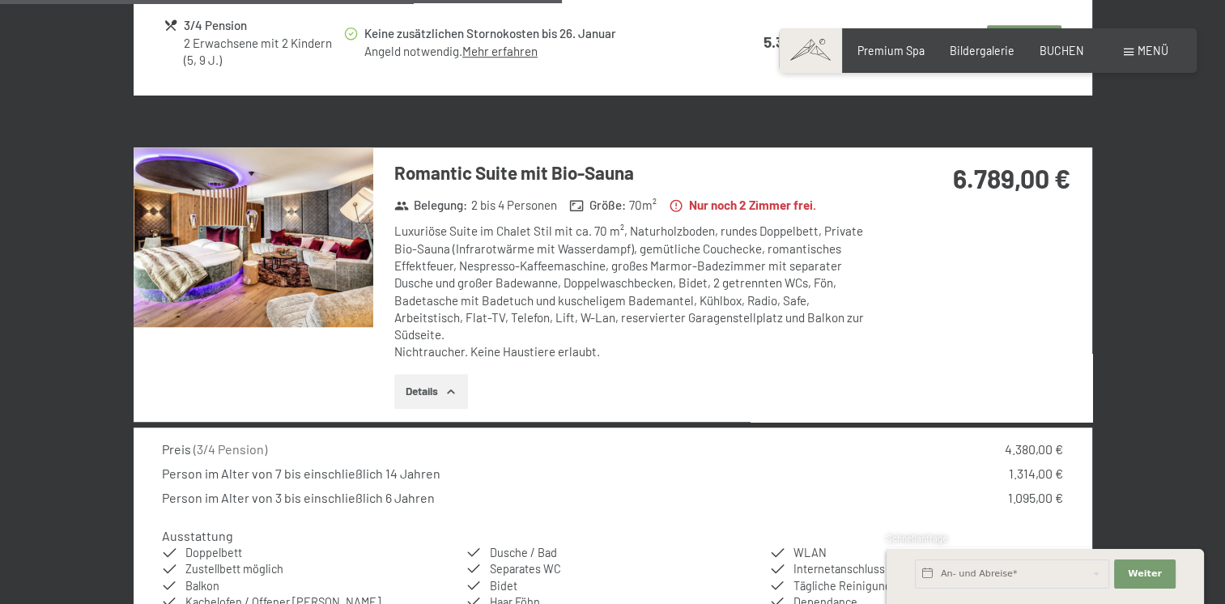
click at [0, 0] on button "button" at bounding box center [0, 0] width 0 height 0
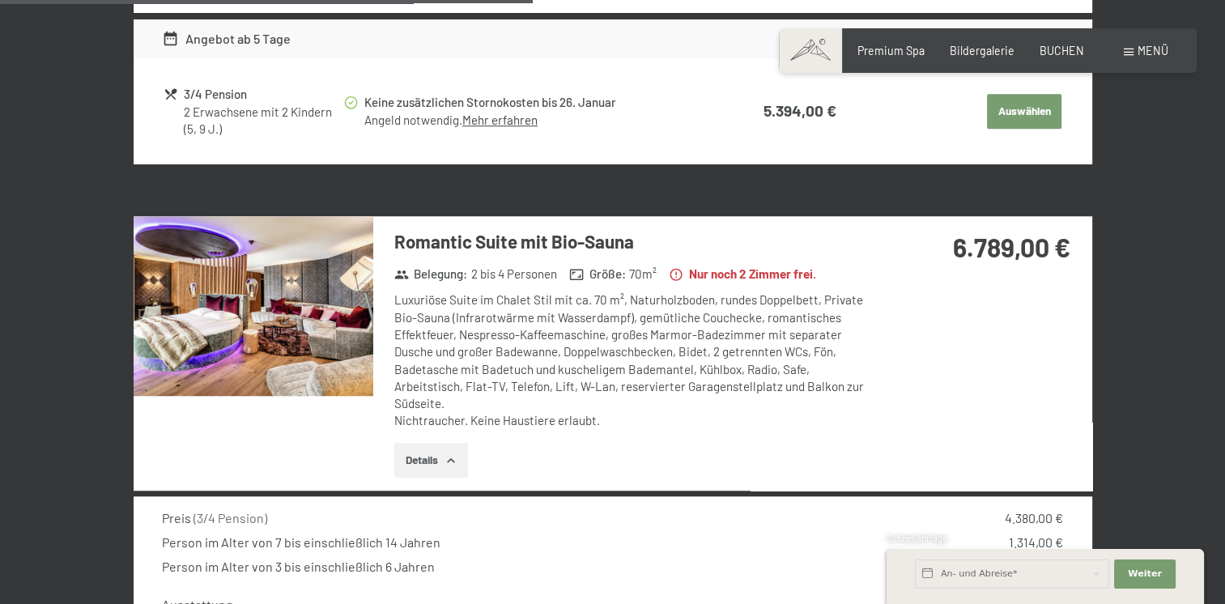
scroll to position [1182, 0]
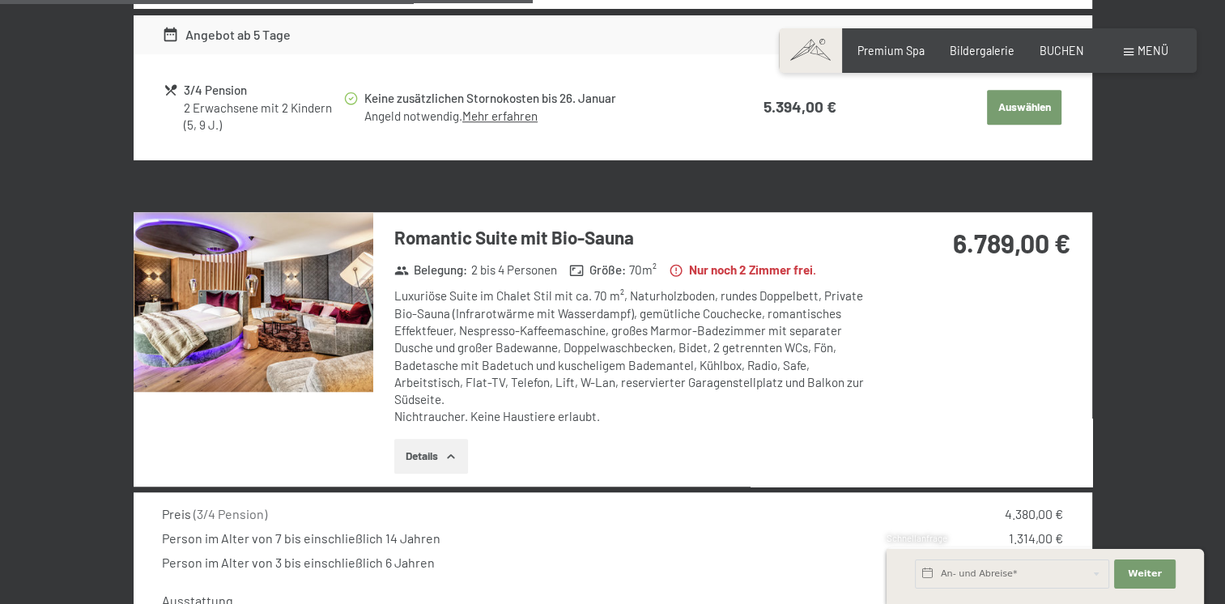
click at [197, 328] on img at bounding box center [254, 302] width 240 height 180
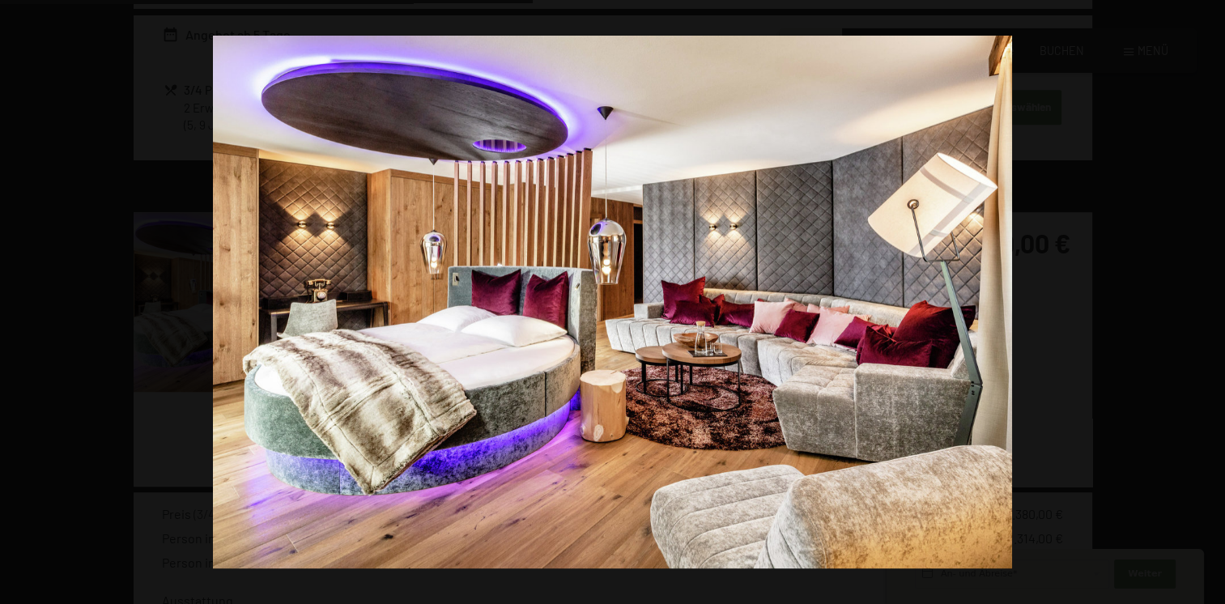
click at [1208, 301] on button "button" at bounding box center [1196, 302] width 57 height 81
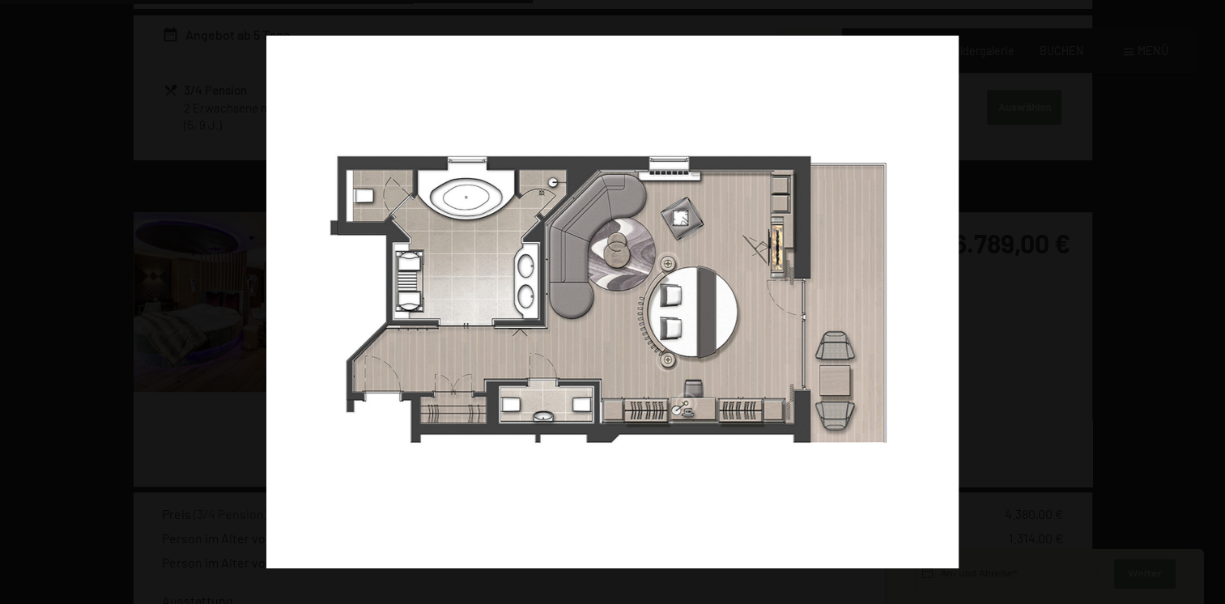
click at [1208, 301] on button "button" at bounding box center [1196, 302] width 57 height 81
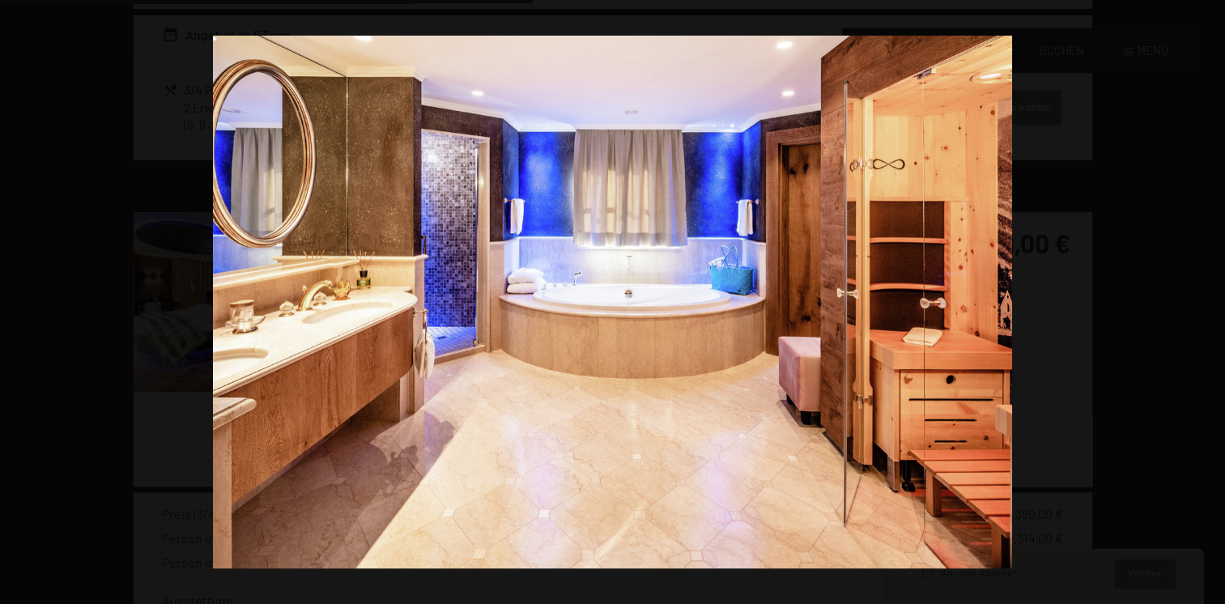
click at [1208, 301] on button "button" at bounding box center [1196, 302] width 57 height 81
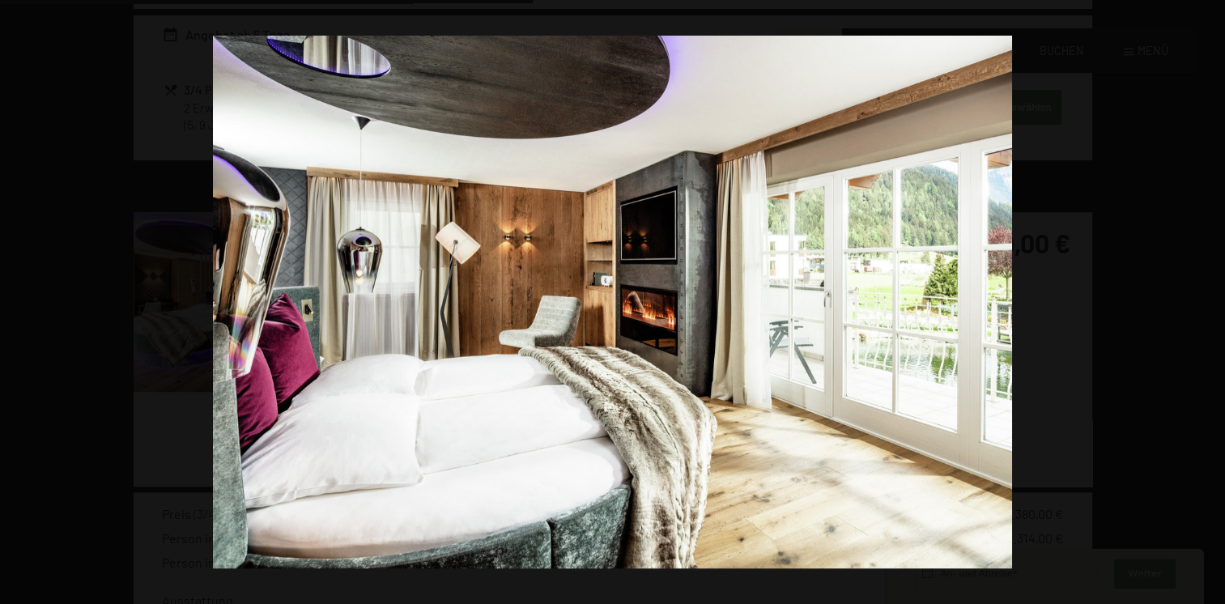
click at [1208, 301] on button "button" at bounding box center [1196, 302] width 57 height 81
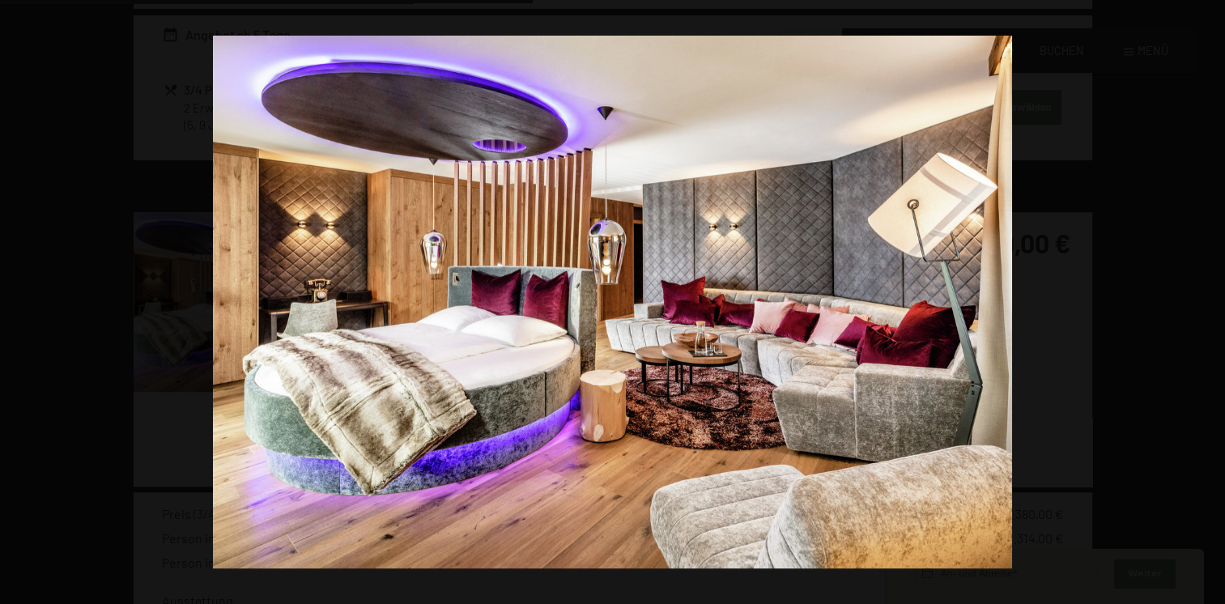
click at [1208, 301] on button "button" at bounding box center [1196, 302] width 57 height 81
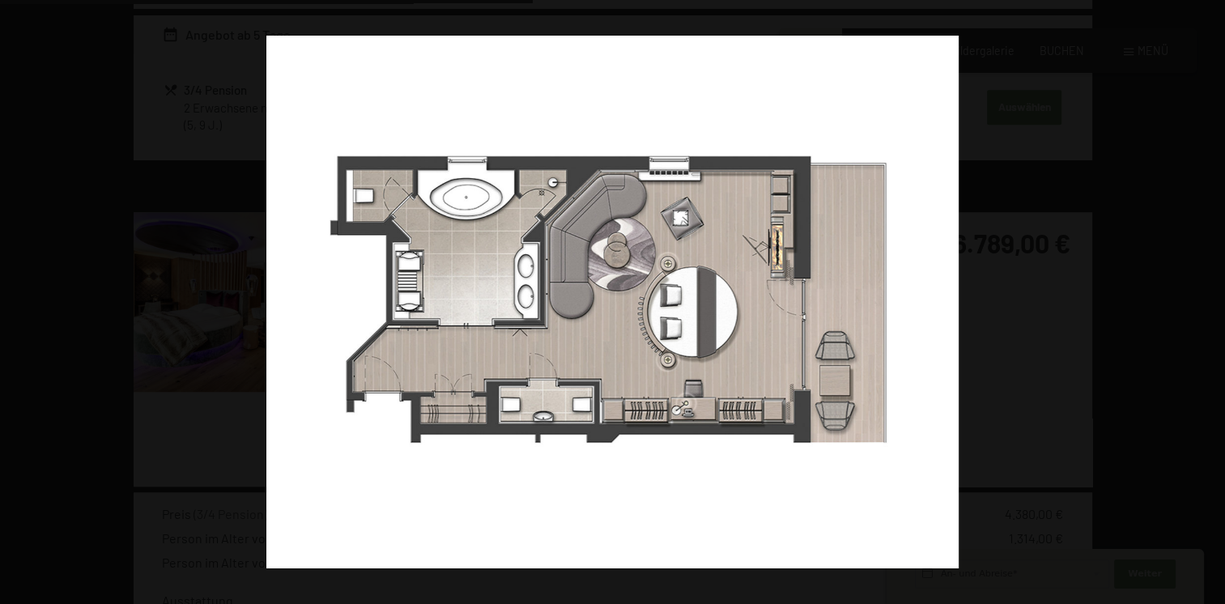
click at [1208, 301] on button "button" at bounding box center [1196, 302] width 57 height 81
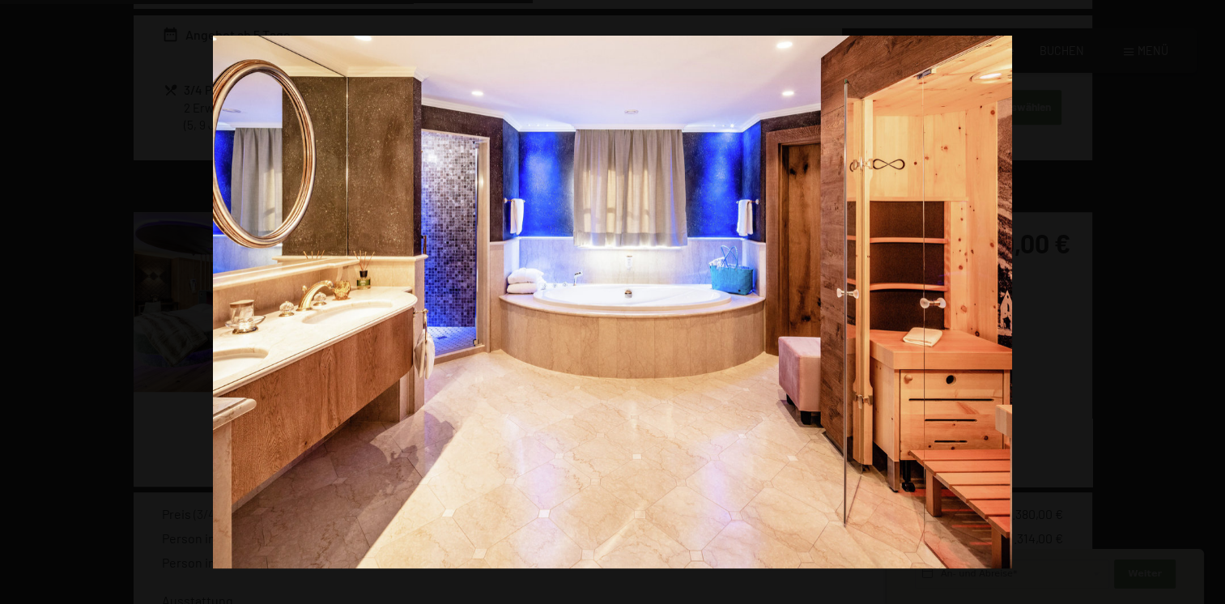
click at [1208, 301] on button "button" at bounding box center [1196, 302] width 57 height 81
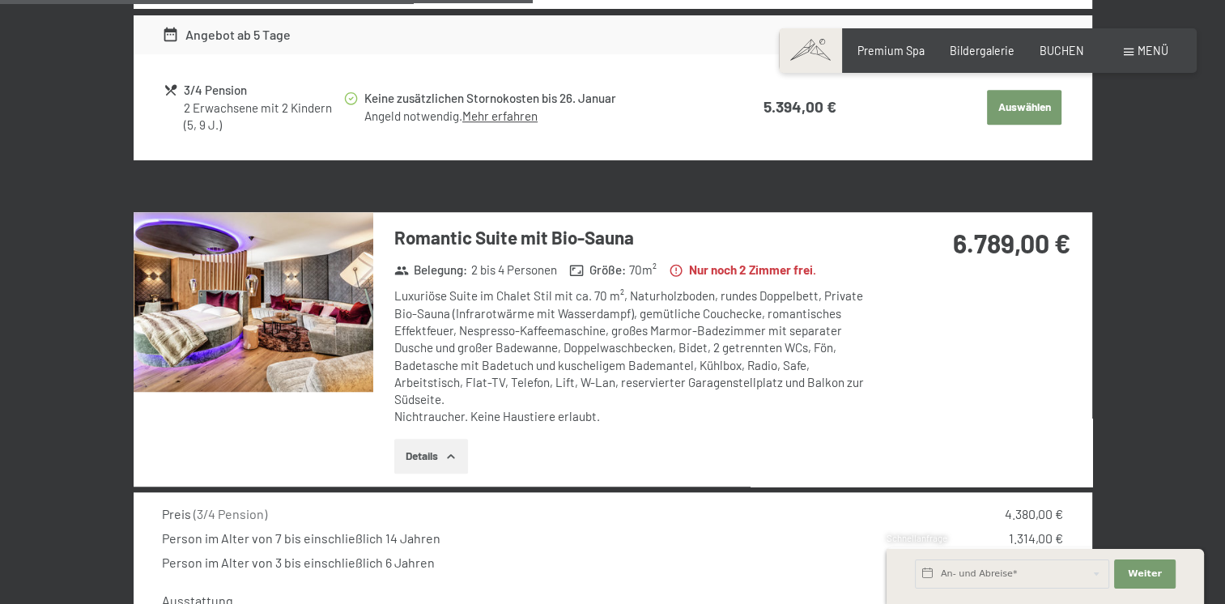
click at [0, 0] on button "button" at bounding box center [0, 0] width 0 height 0
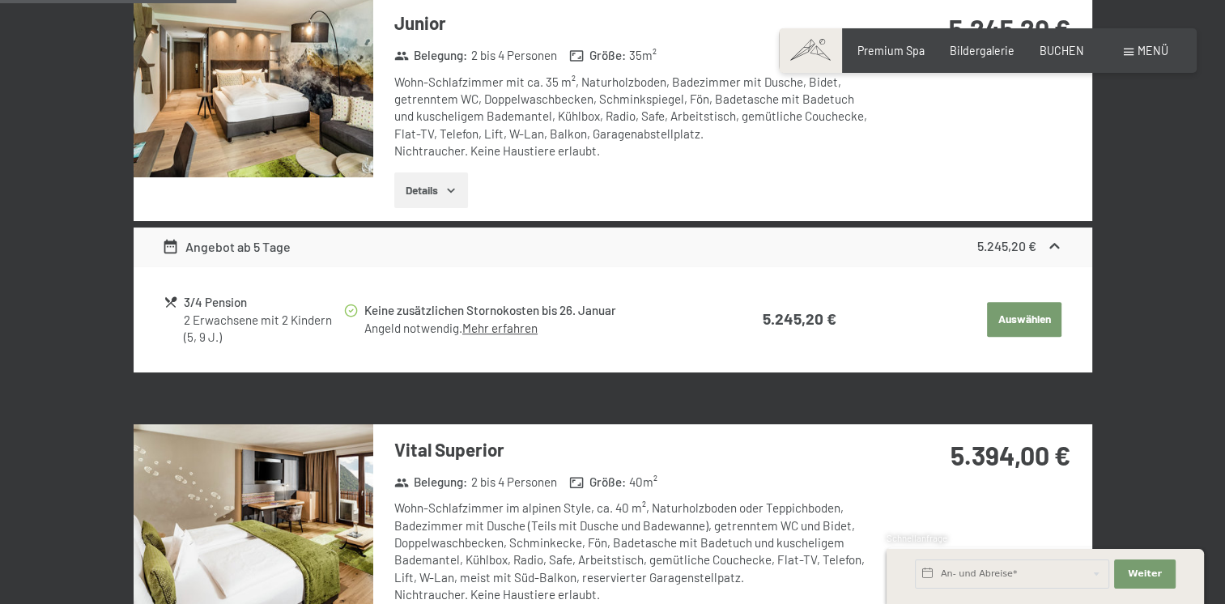
scroll to position [494, 0]
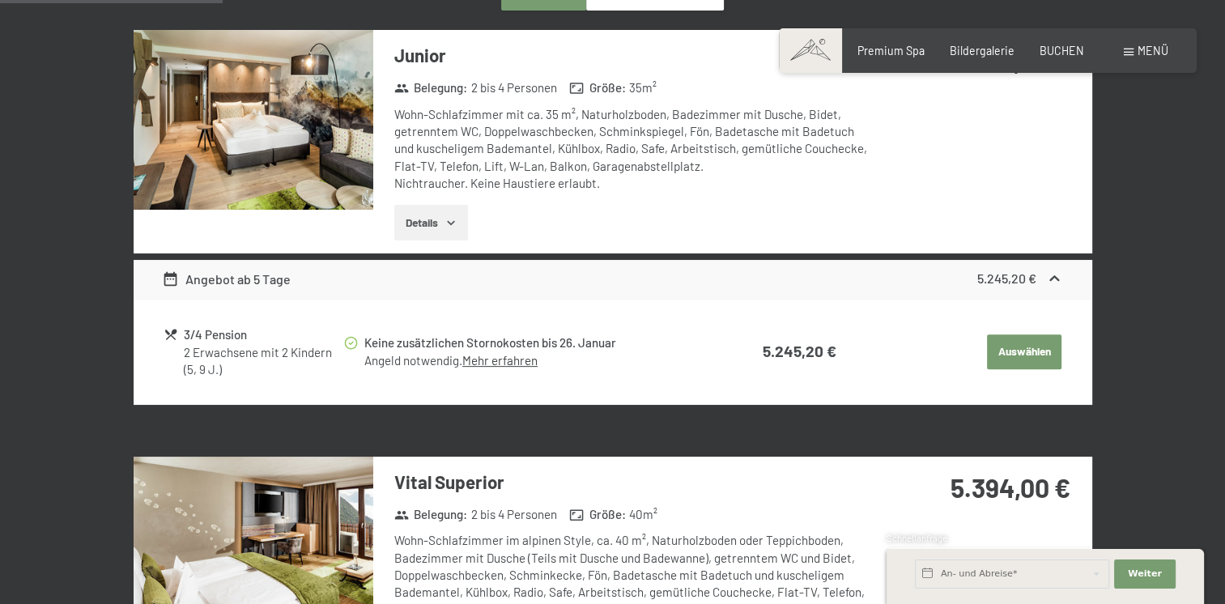
click at [428, 223] on button "Details" at bounding box center [431, 223] width 74 height 36
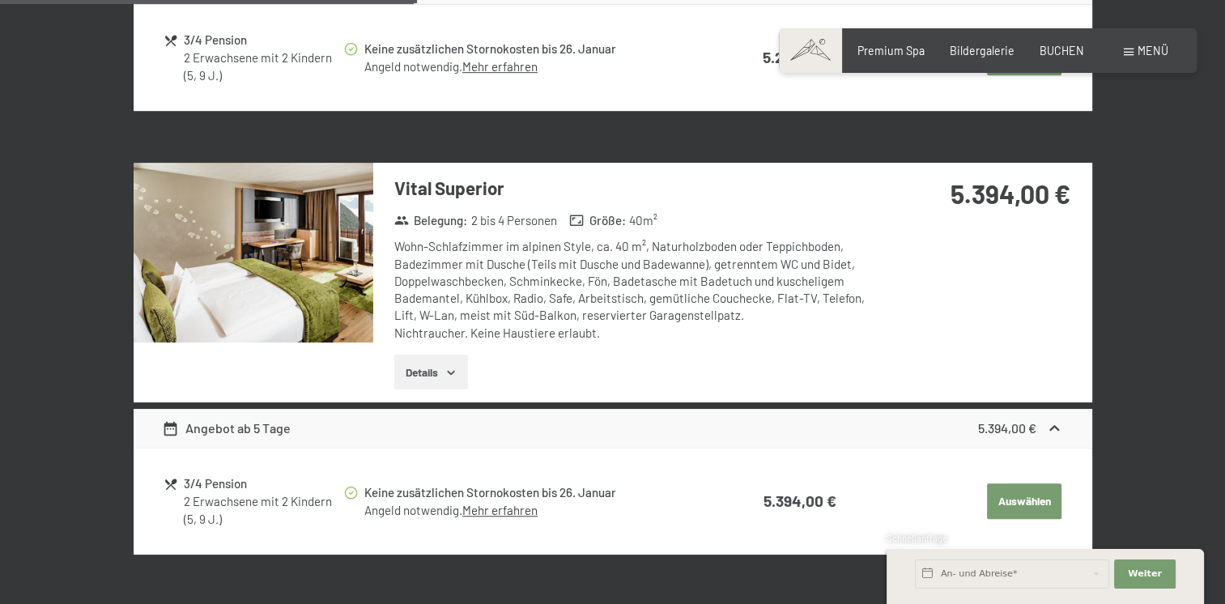
scroll to position [1012, 0]
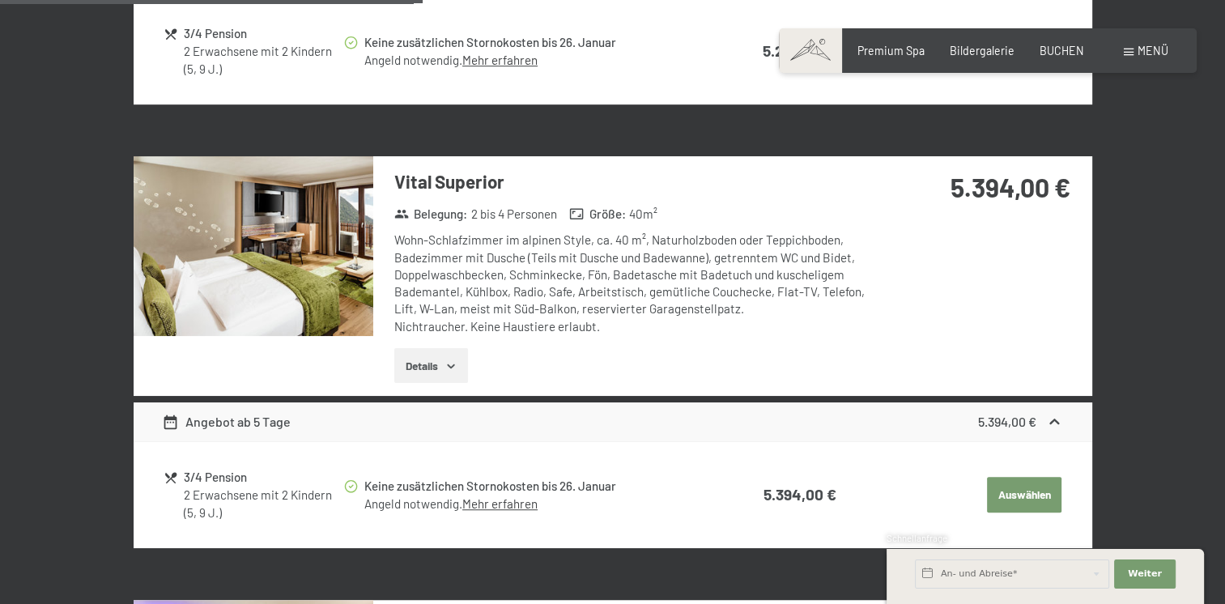
click at [422, 350] on button "Details" at bounding box center [431, 366] width 74 height 36
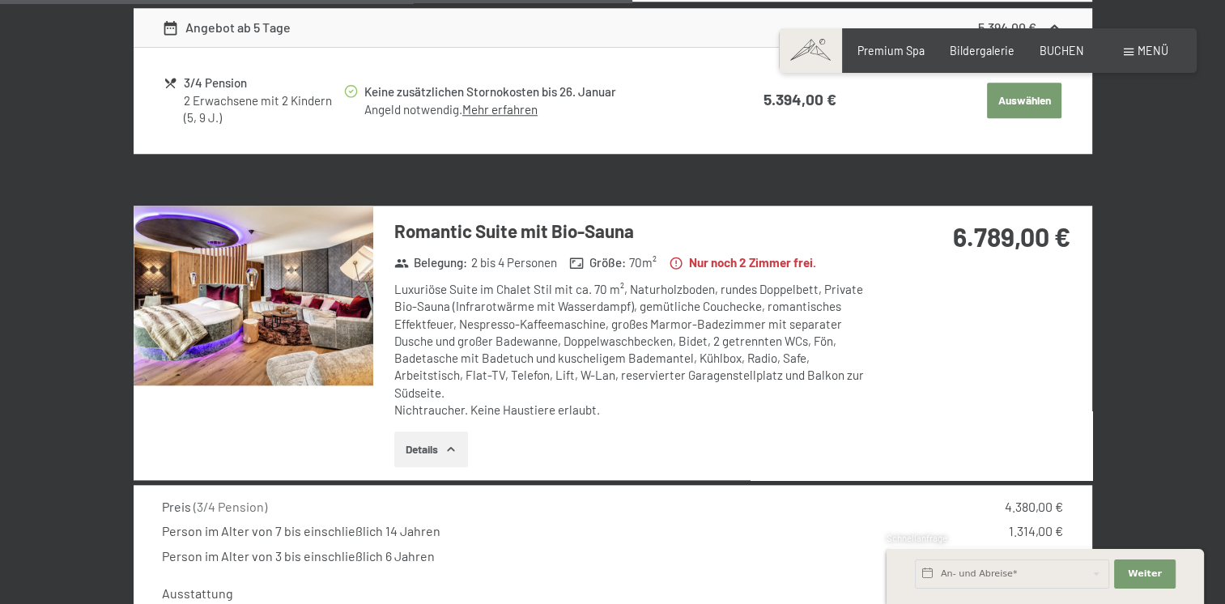
scroll to position [1628, 0]
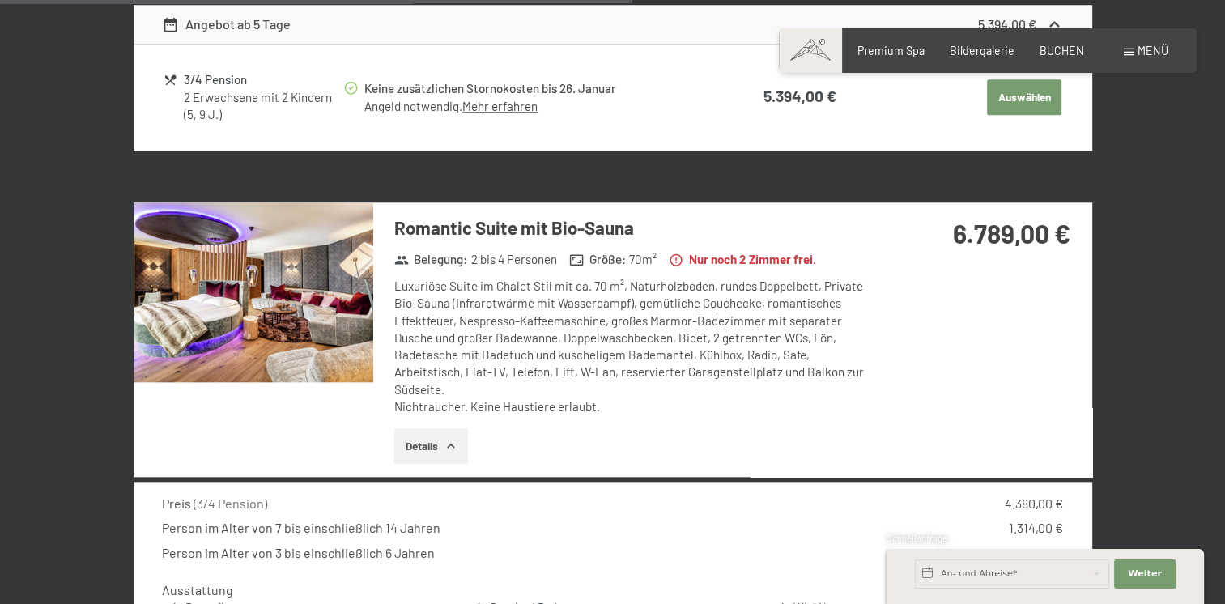
click at [419, 440] on button "Details" at bounding box center [431, 446] width 74 height 36
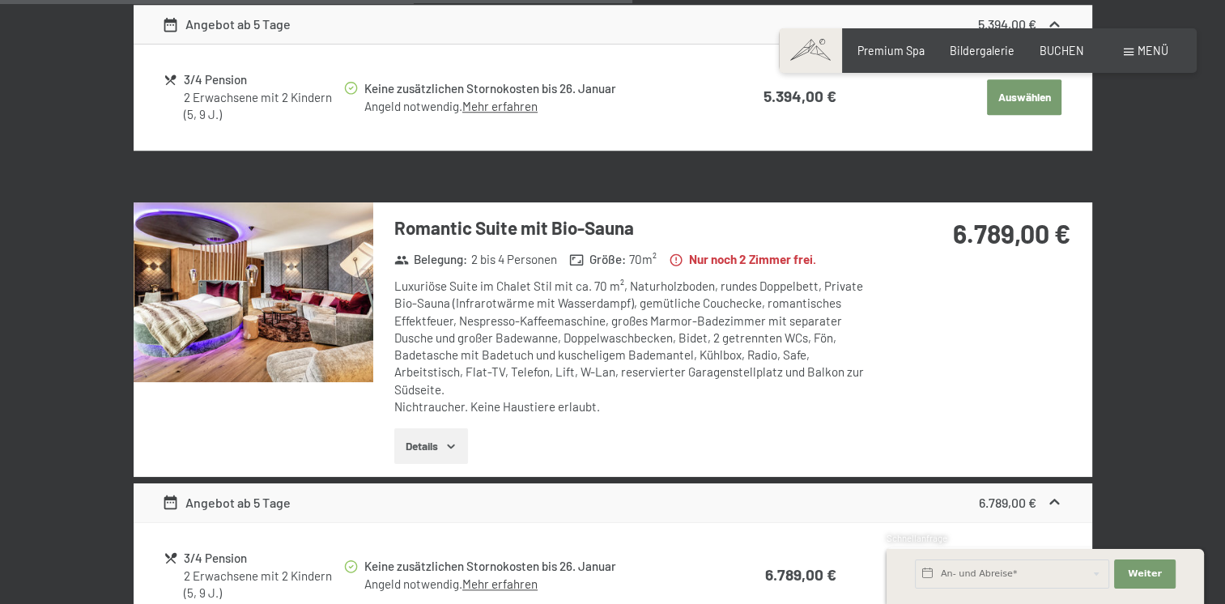
click at [423, 446] on button "Details" at bounding box center [431, 446] width 74 height 36
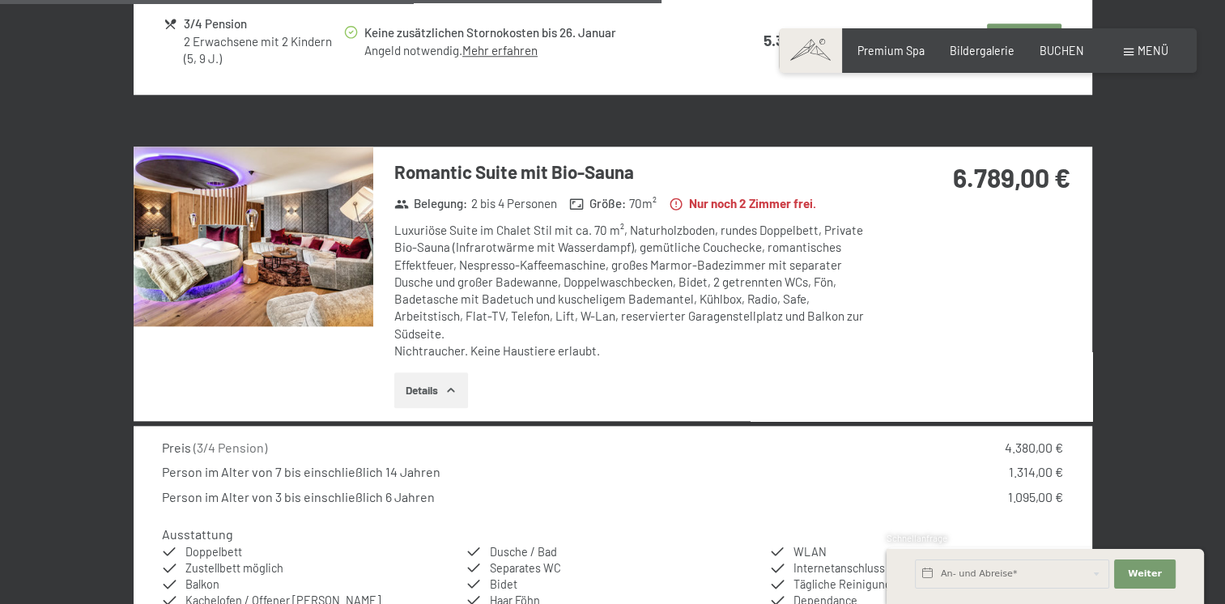
scroll to position [1660, 0]
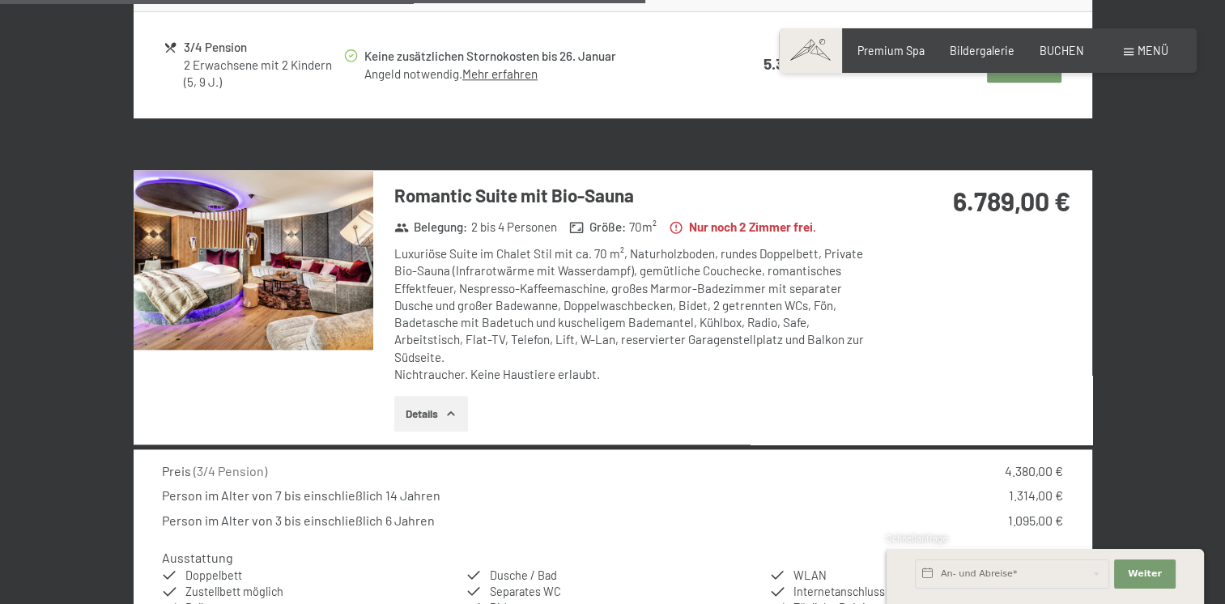
click at [268, 261] on img at bounding box center [254, 260] width 240 height 180
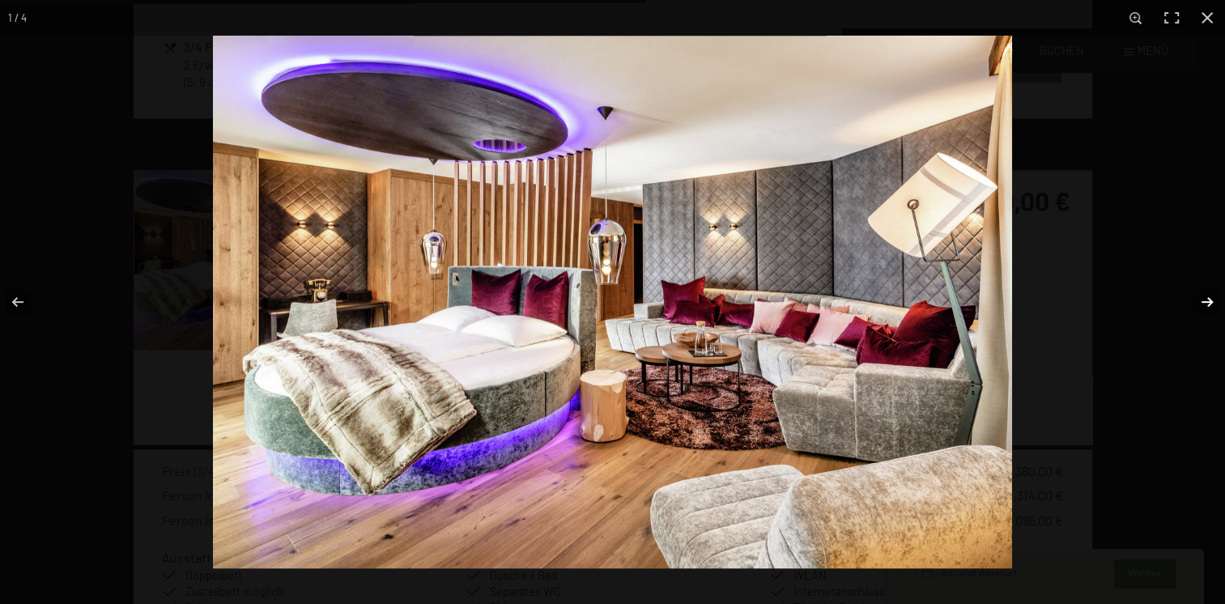
click at [1208, 300] on button "button" at bounding box center [1196, 302] width 57 height 81
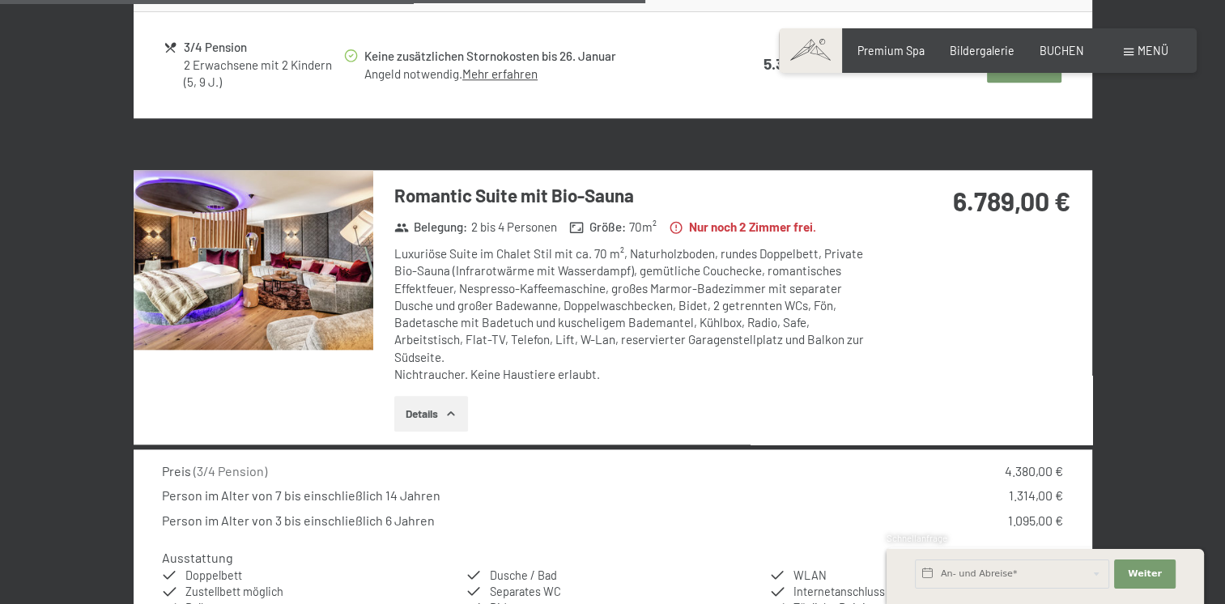
click at [0, 0] on button "button" at bounding box center [0, 0] width 0 height 0
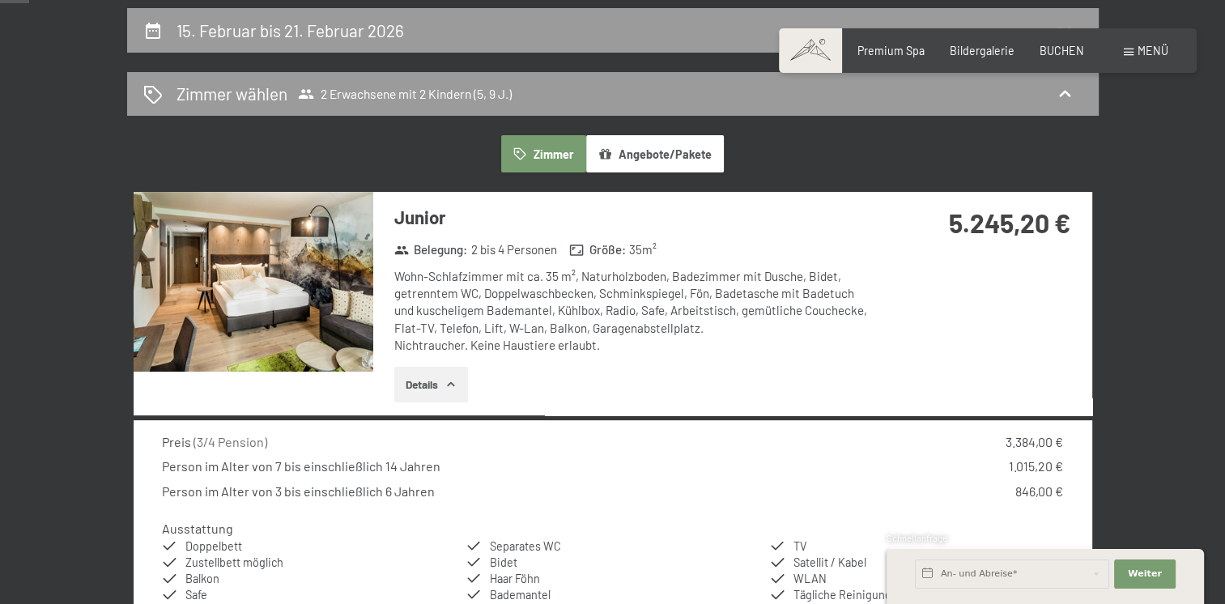
scroll to position [74, 0]
